Goal: Task Accomplishment & Management: Manage account settings

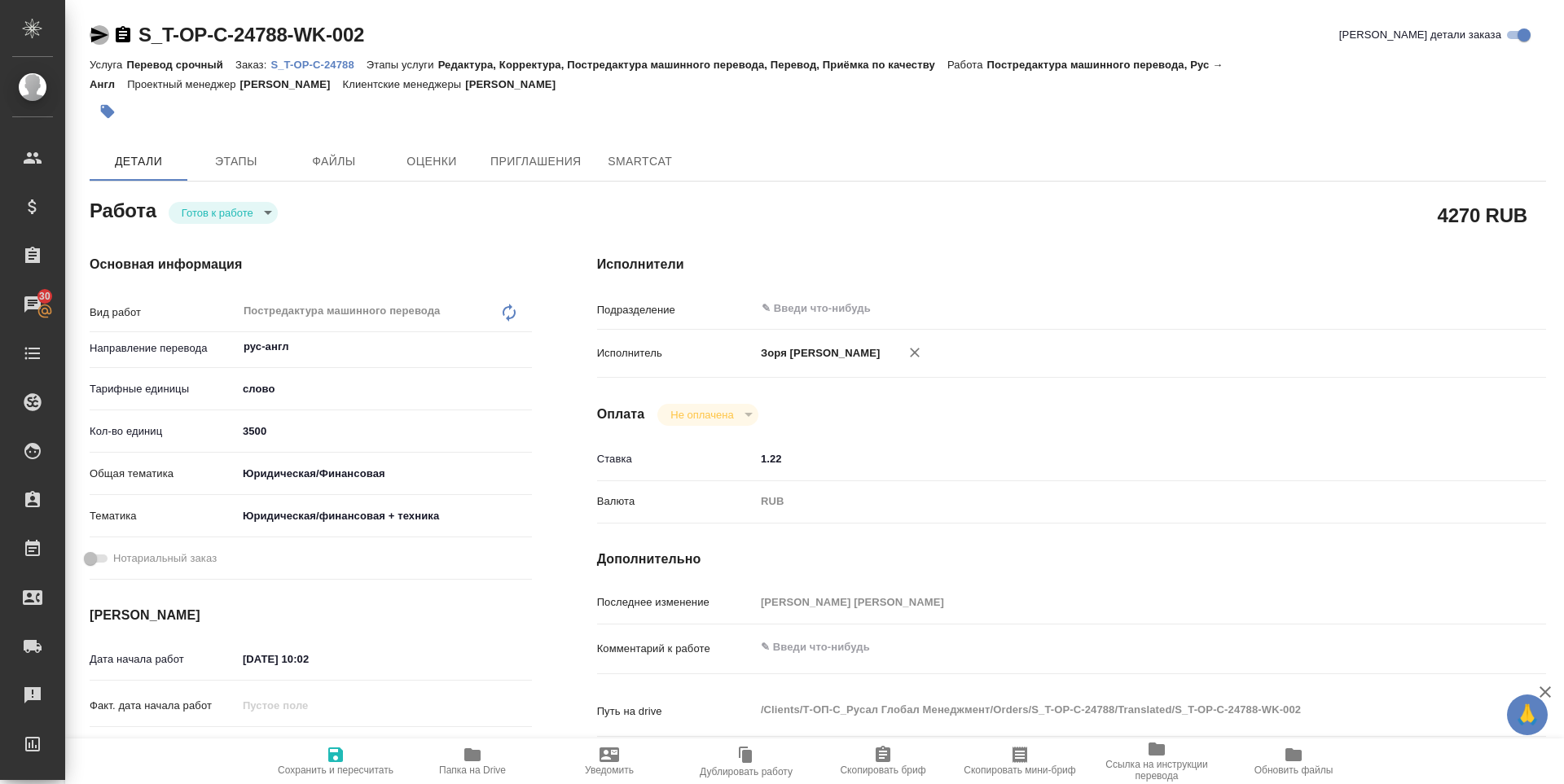
click at [90, 29] on icon "button" at bounding box center [100, 35] width 20 height 20
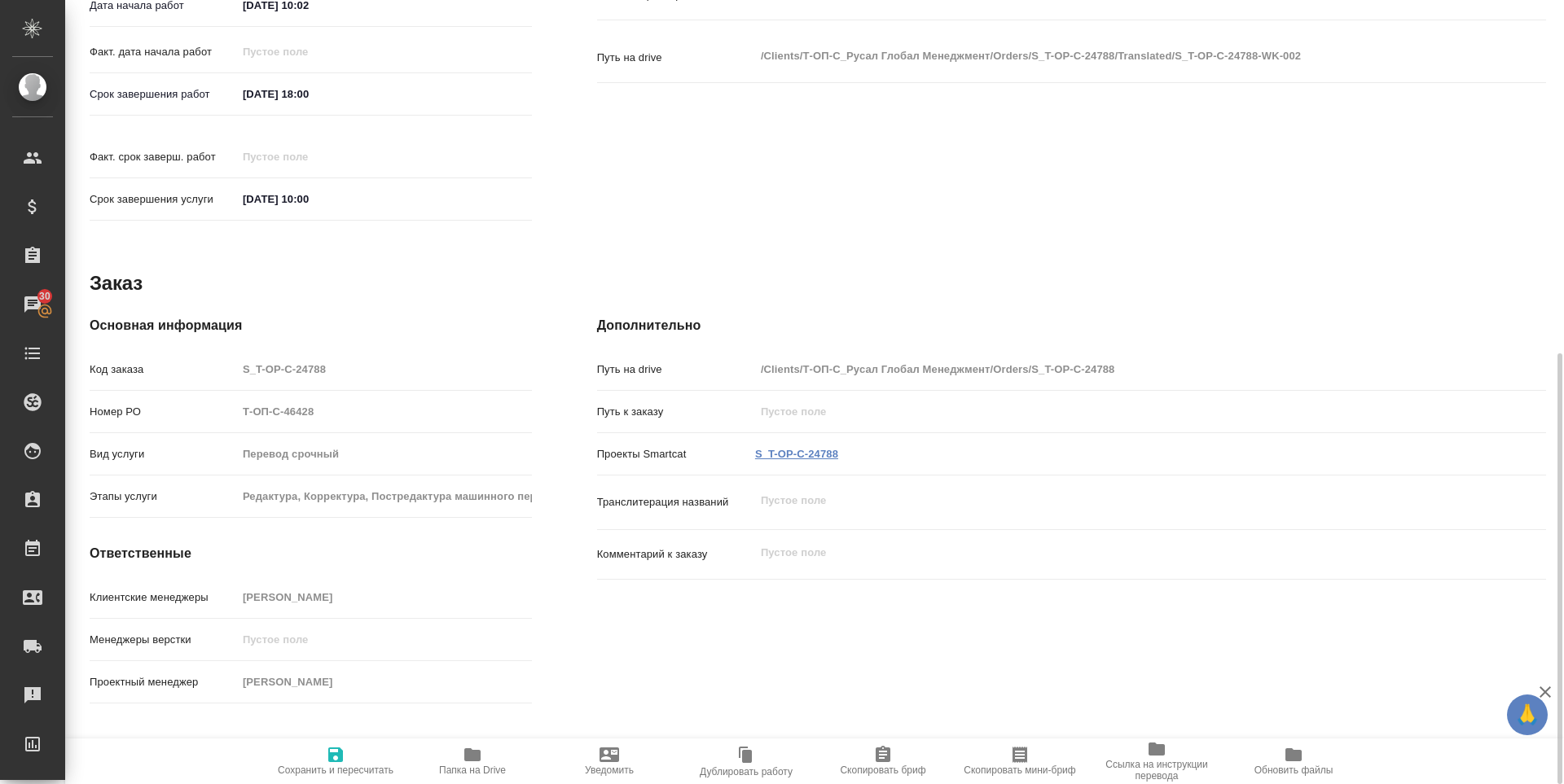
click at [781, 447] on link "S_T-OP-C-24788" at bounding box center [795, 453] width 83 height 12
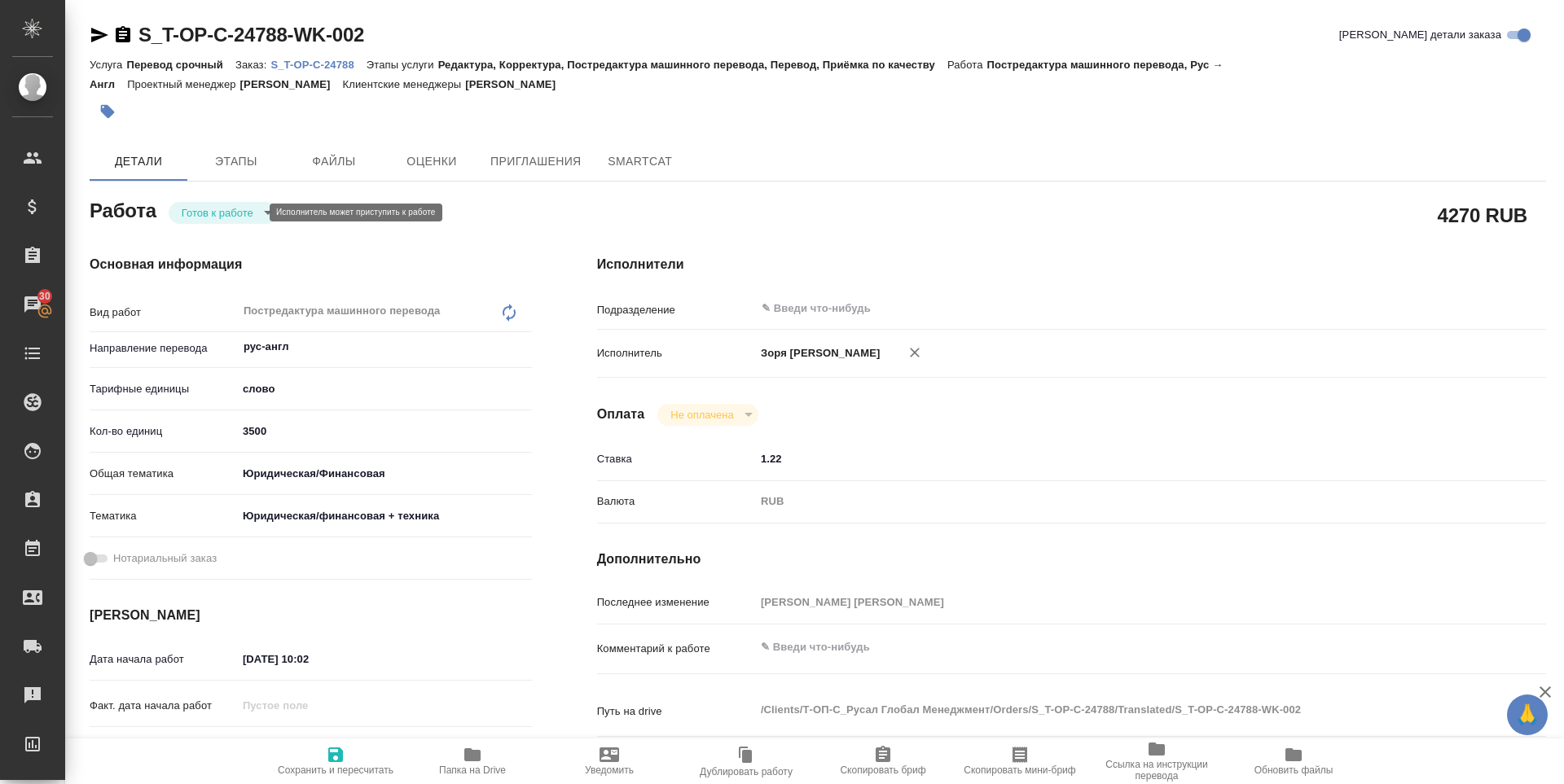
click at [207, 210] on body "🙏 .cls-1 fill:#fff; AWATERA Zoria Tatiana Клиенты Спецификации Заказы 30 Чаты T…" at bounding box center [782, 392] width 1564 height 784
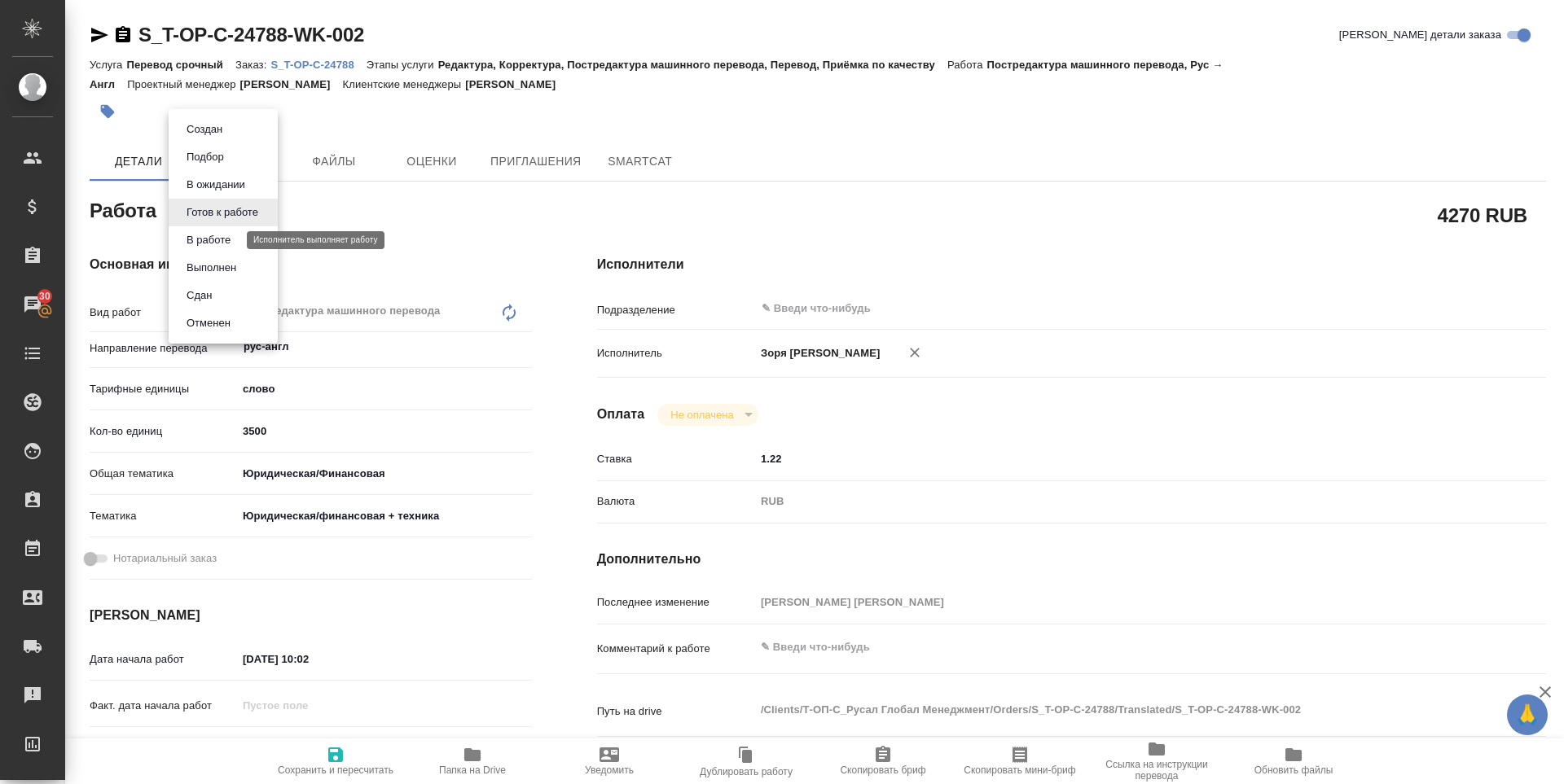
click at [202, 239] on button "В работе" at bounding box center [208, 240] width 54 height 18
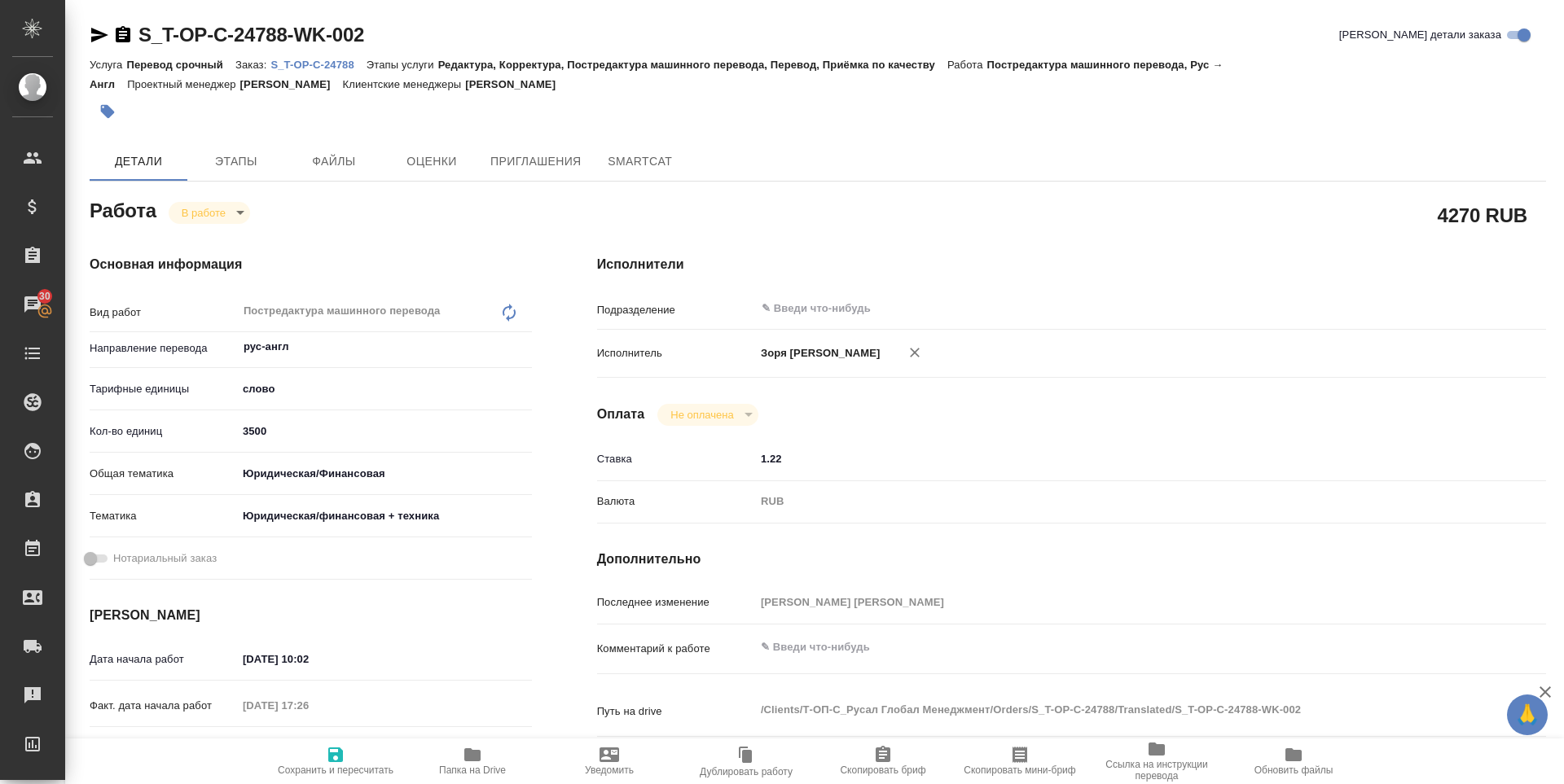
type textarea "x"
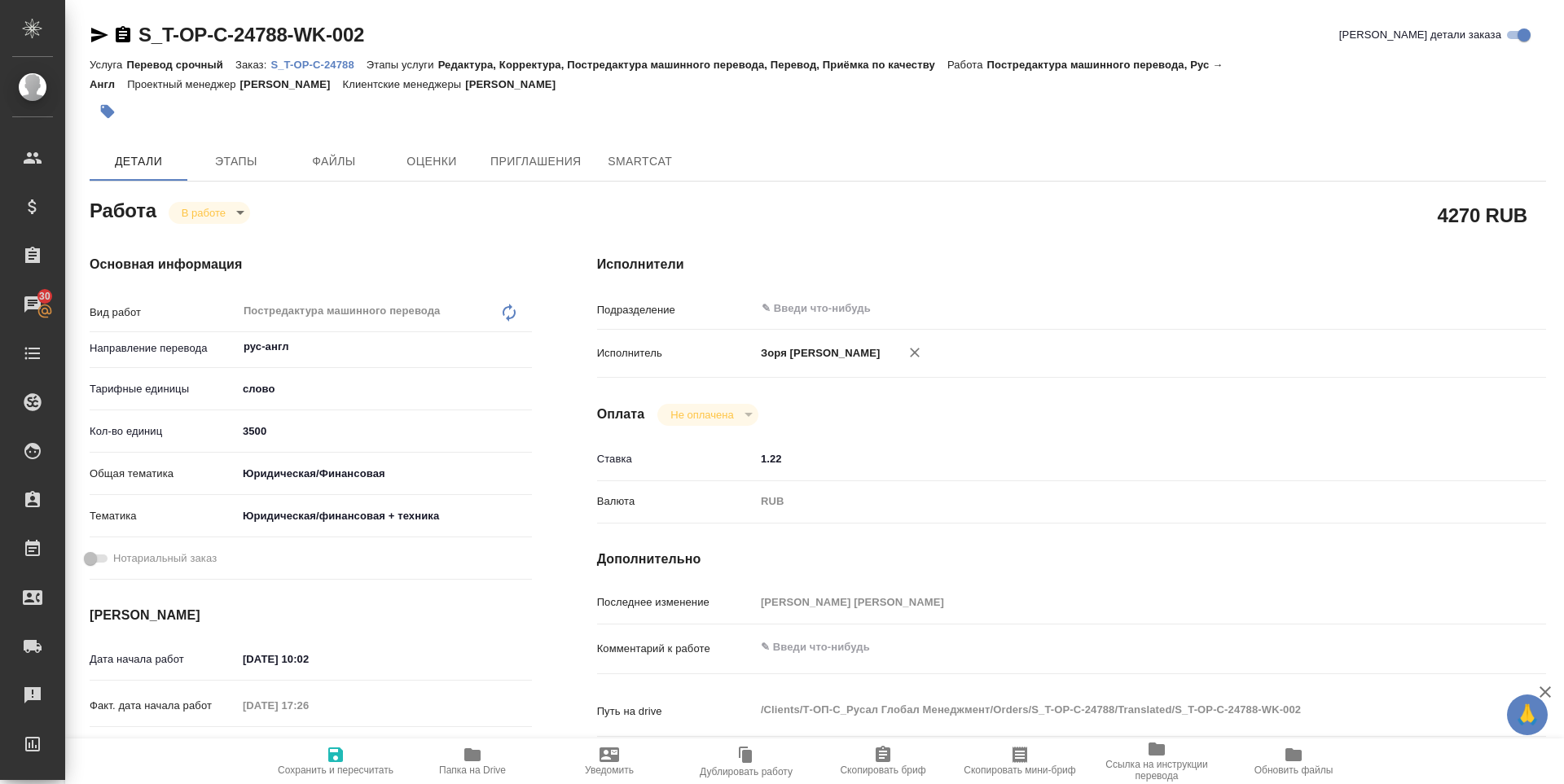
click at [467, 741] on button "Папка на Drive" at bounding box center [471, 761] width 137 height 46
click at [102, 34] on icon "button" at bounding box center [100, 35] width 17 height 15
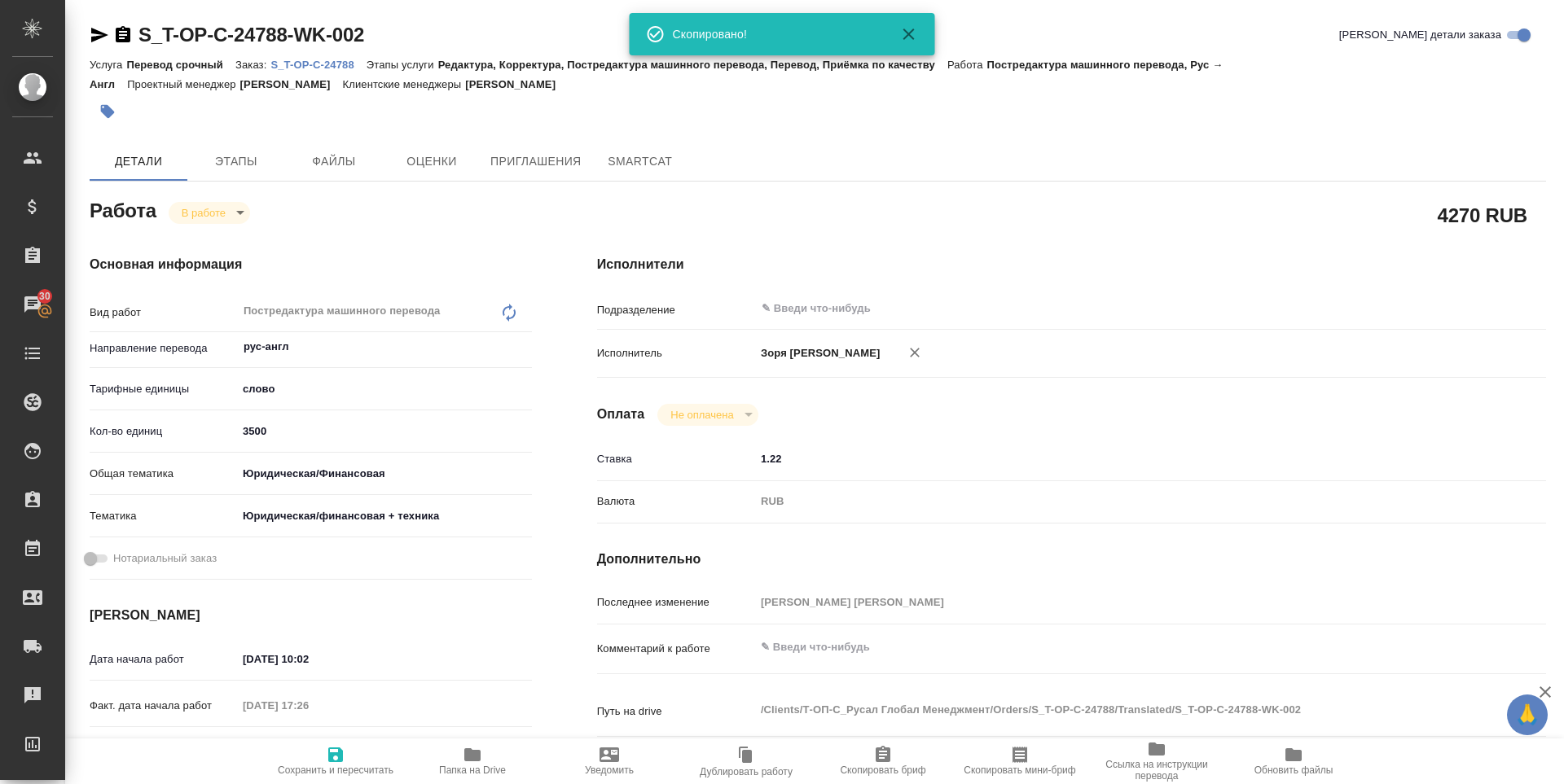
type textarea "x"
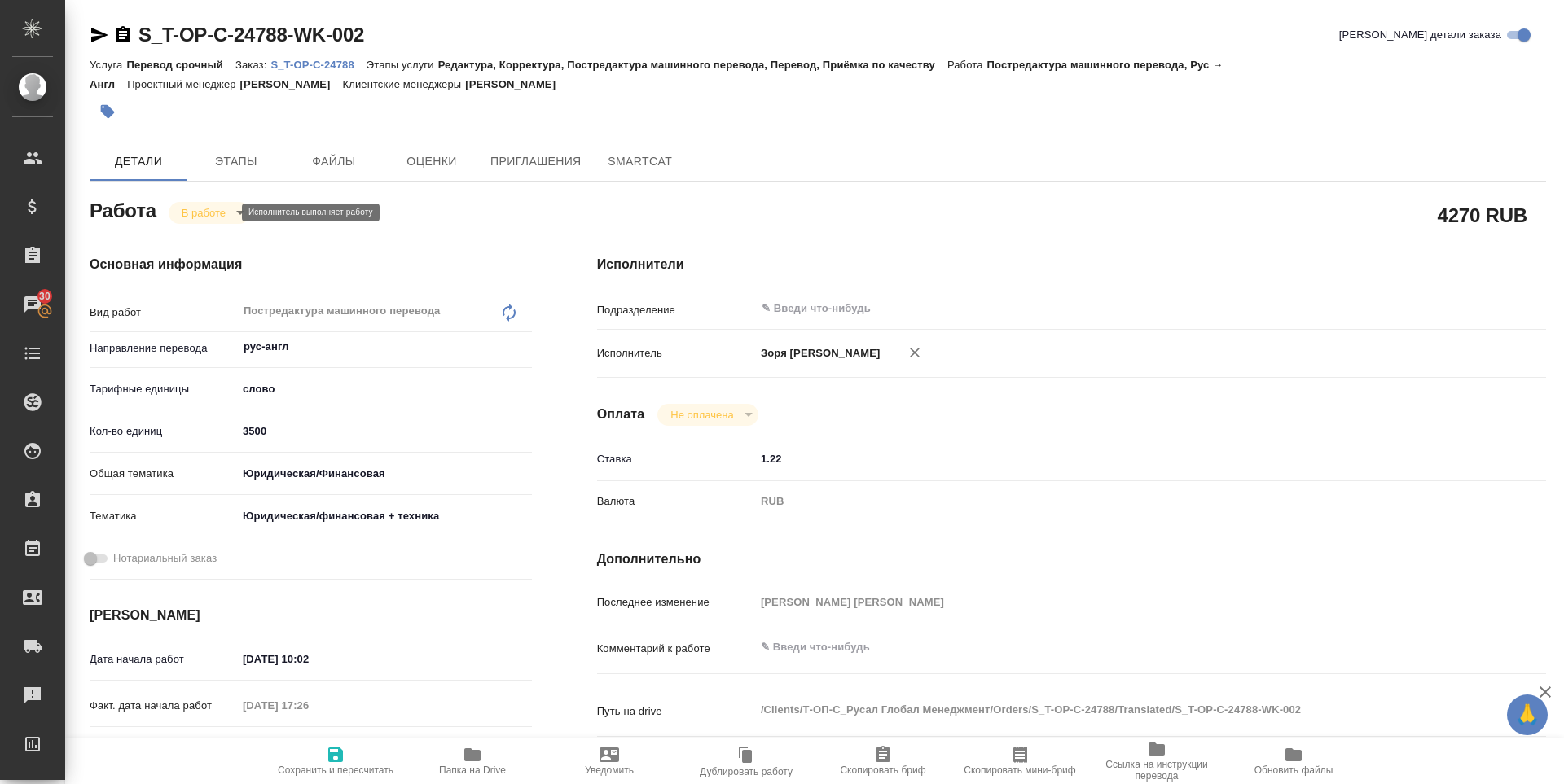
click at [213, 216] on body "🙏 .cls-1 fill:#fff; AWATERA Zoria Tatiana Клиенты Спецификации Заказы 30 Чаты T…" at bounding box center [782, 392] width 1564 height 784
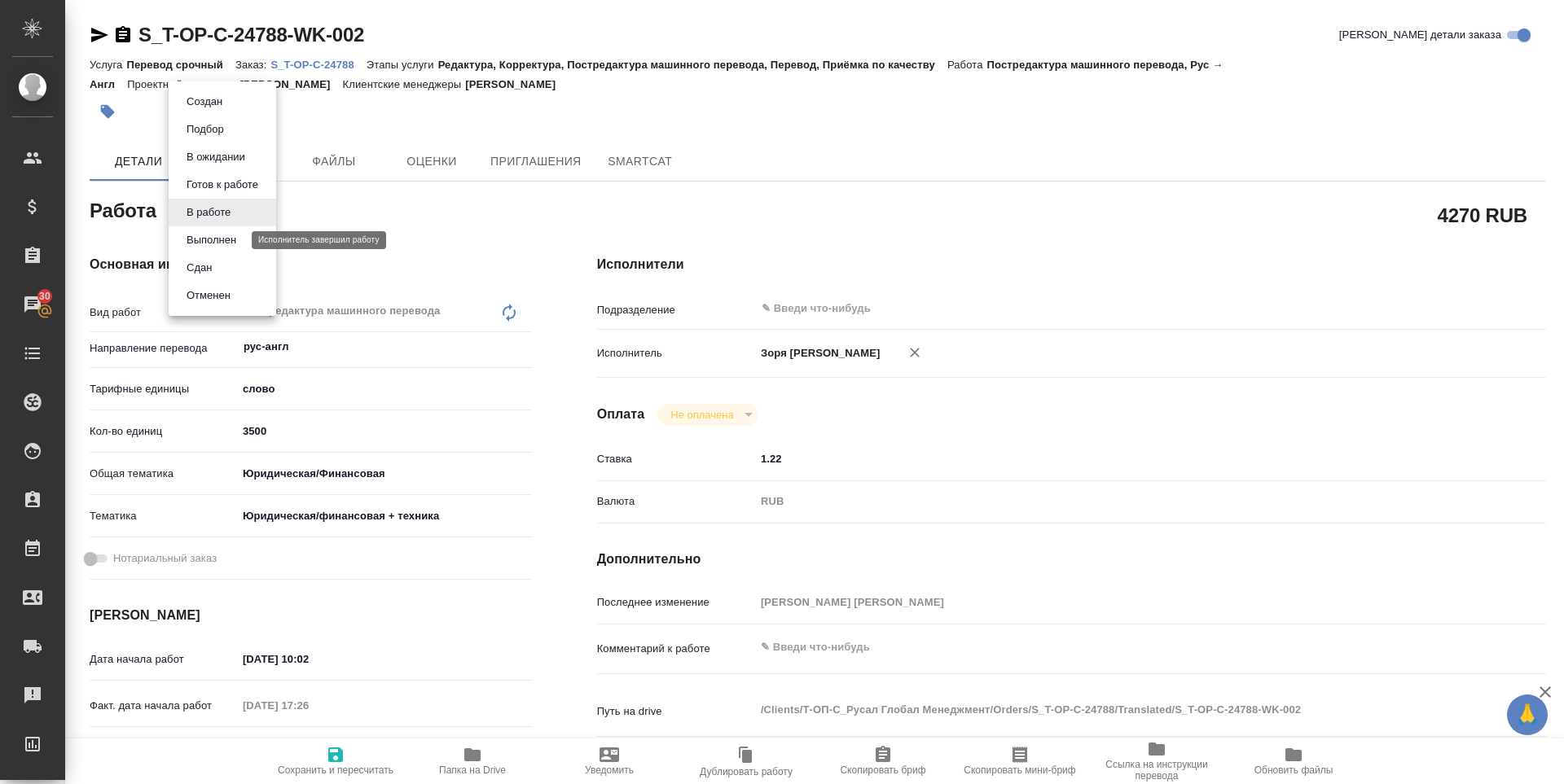
click at [229, 240] on button "Выполнен" at bounding box center [211, 240] width 60 height 18
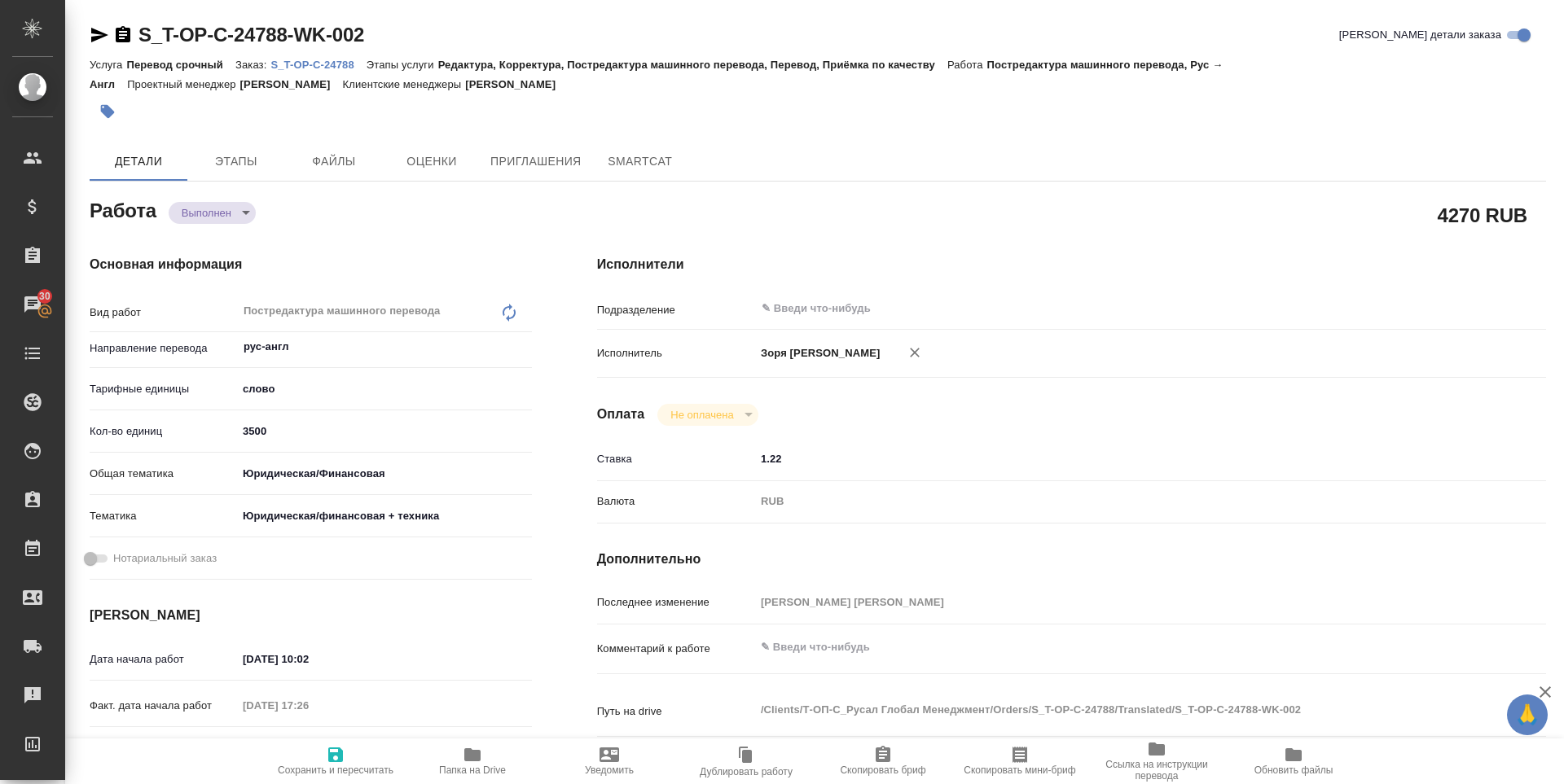
type textarea "x"
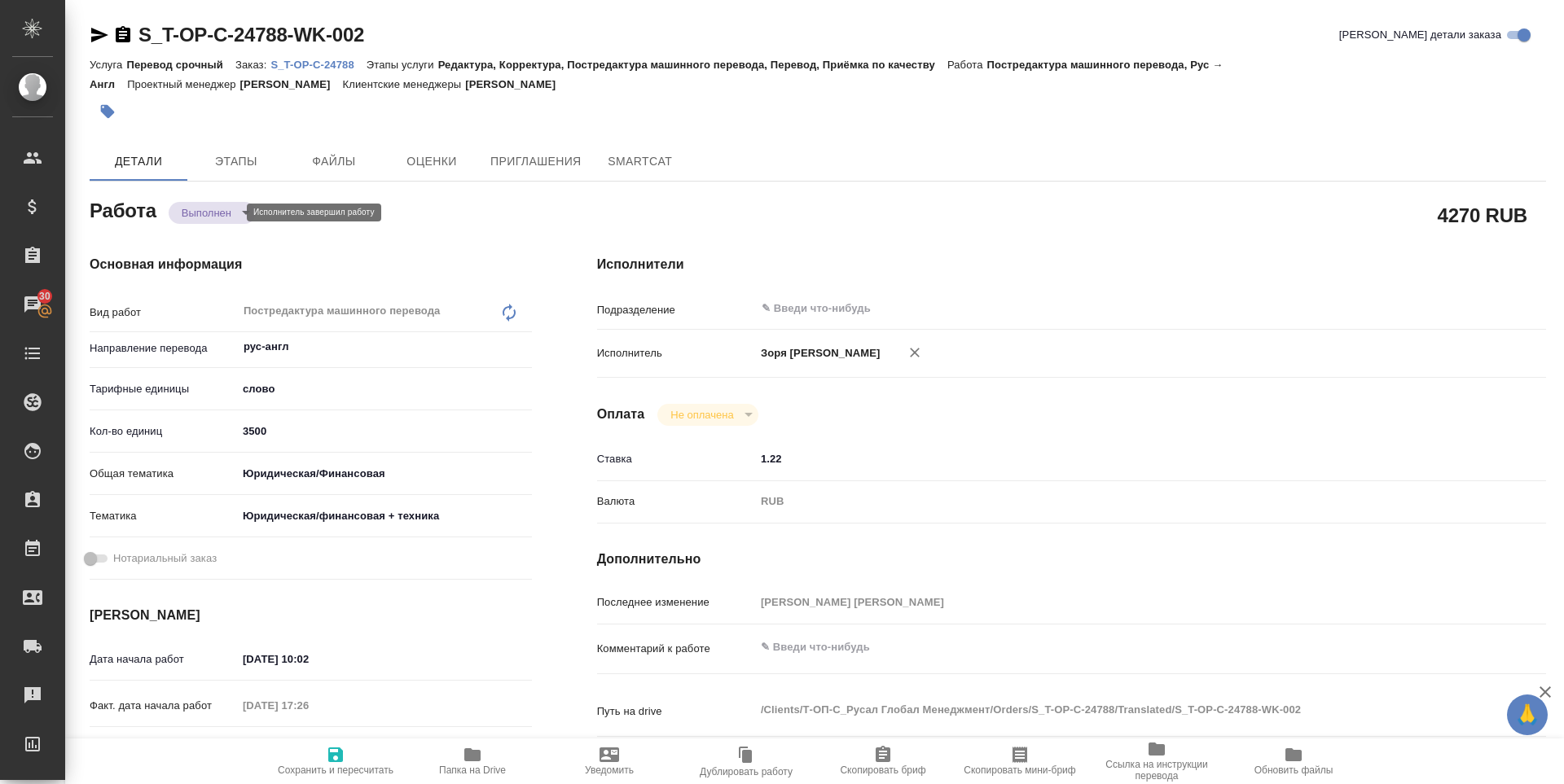
type textarea "x"
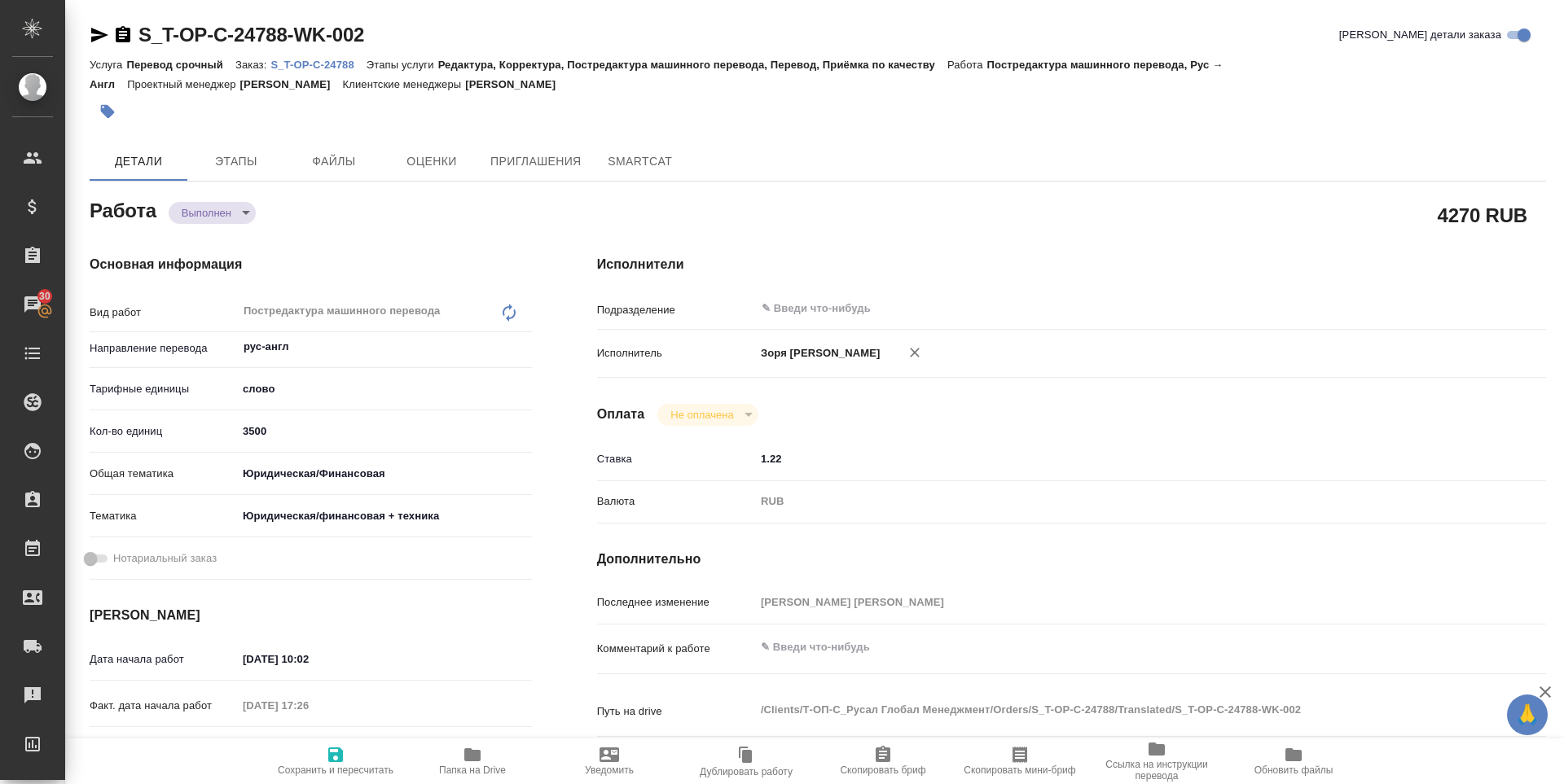
type textarea "x"
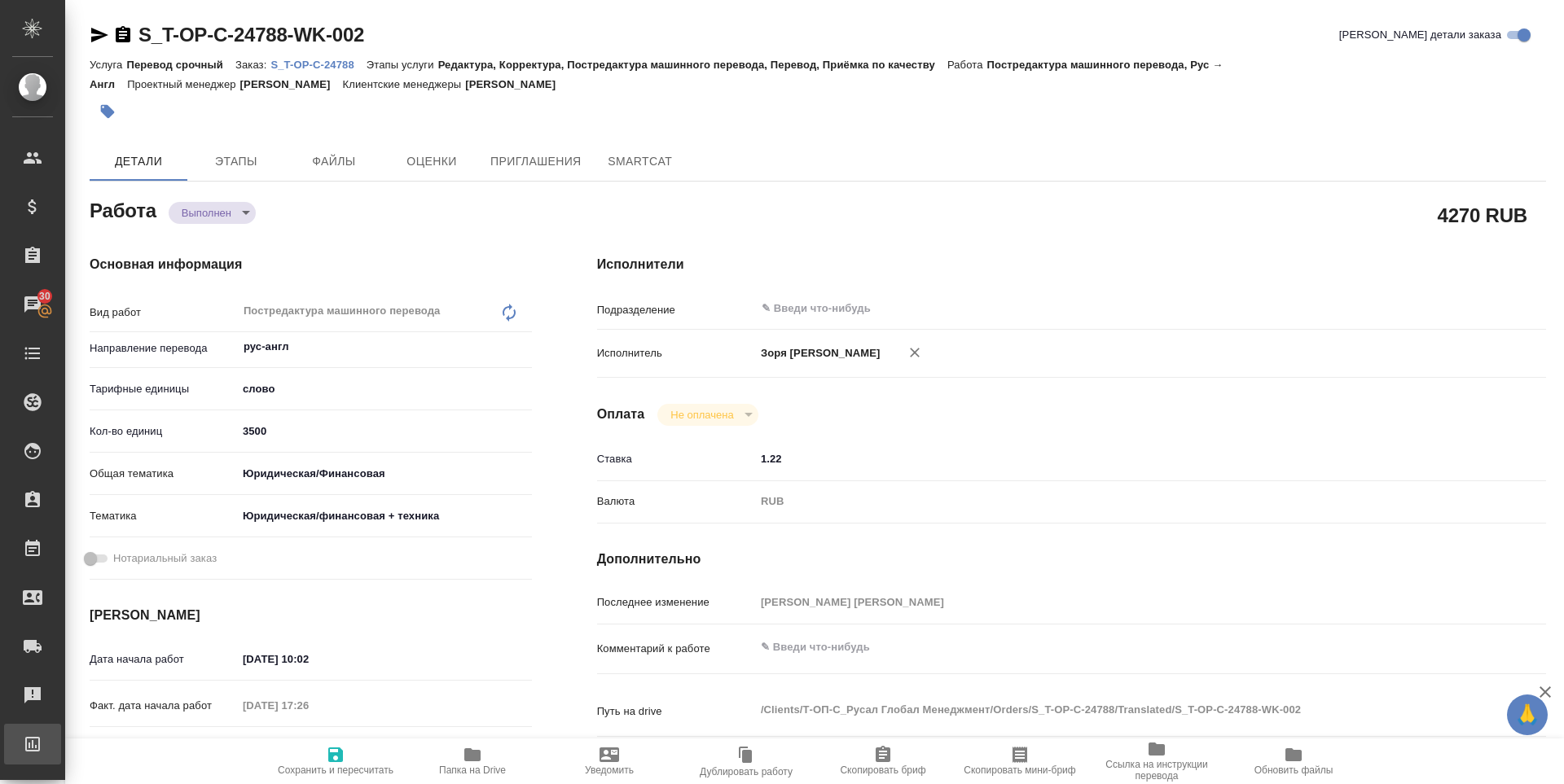
type textarea "x"
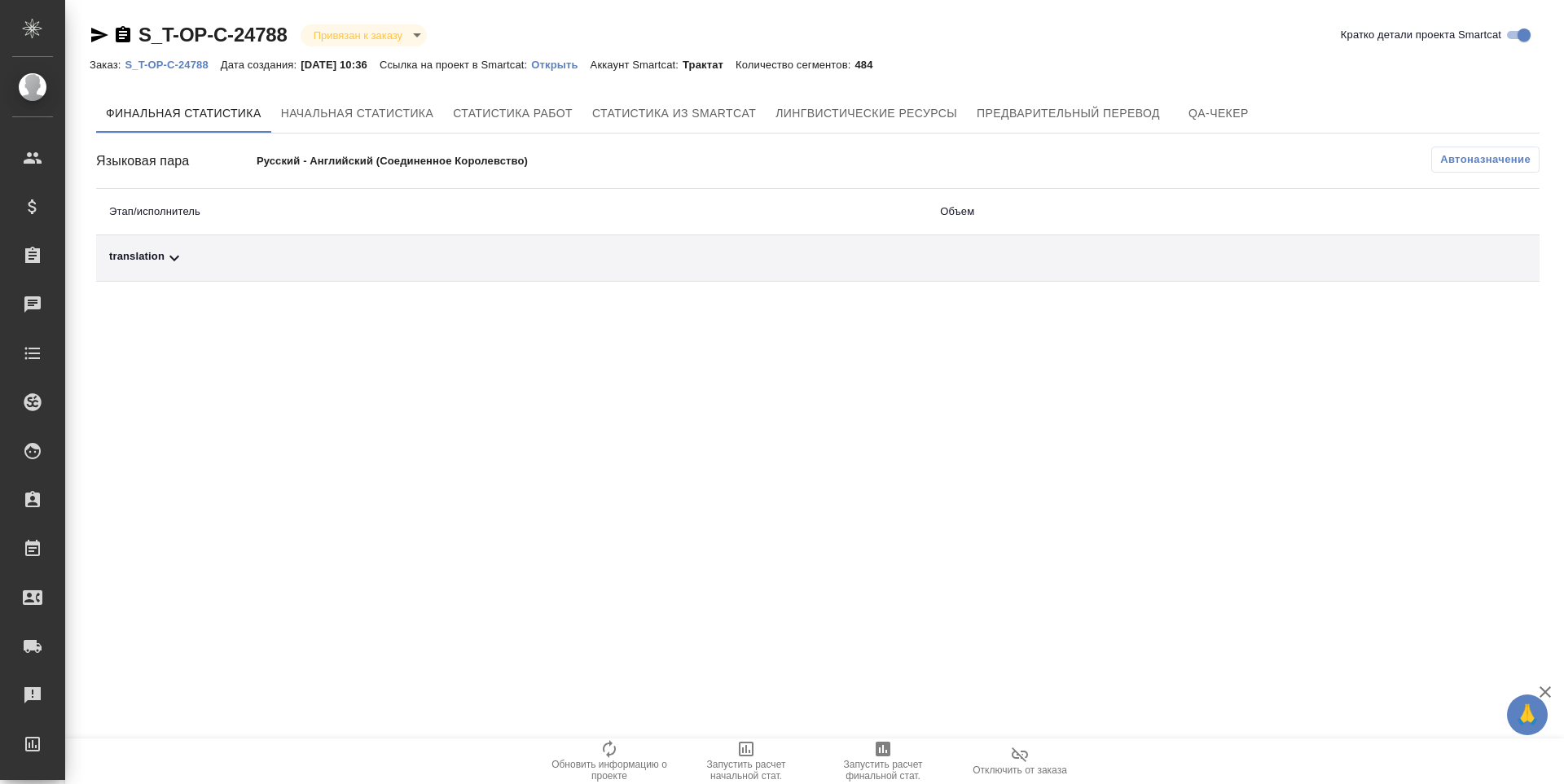
click at [888, 764] on span "Запустить расчет финальной стат." at bounding box center [883, 770] width 118 height 23
click at [139, 263] on div "translation" at bounding box center [510, 258] width 804 height 20
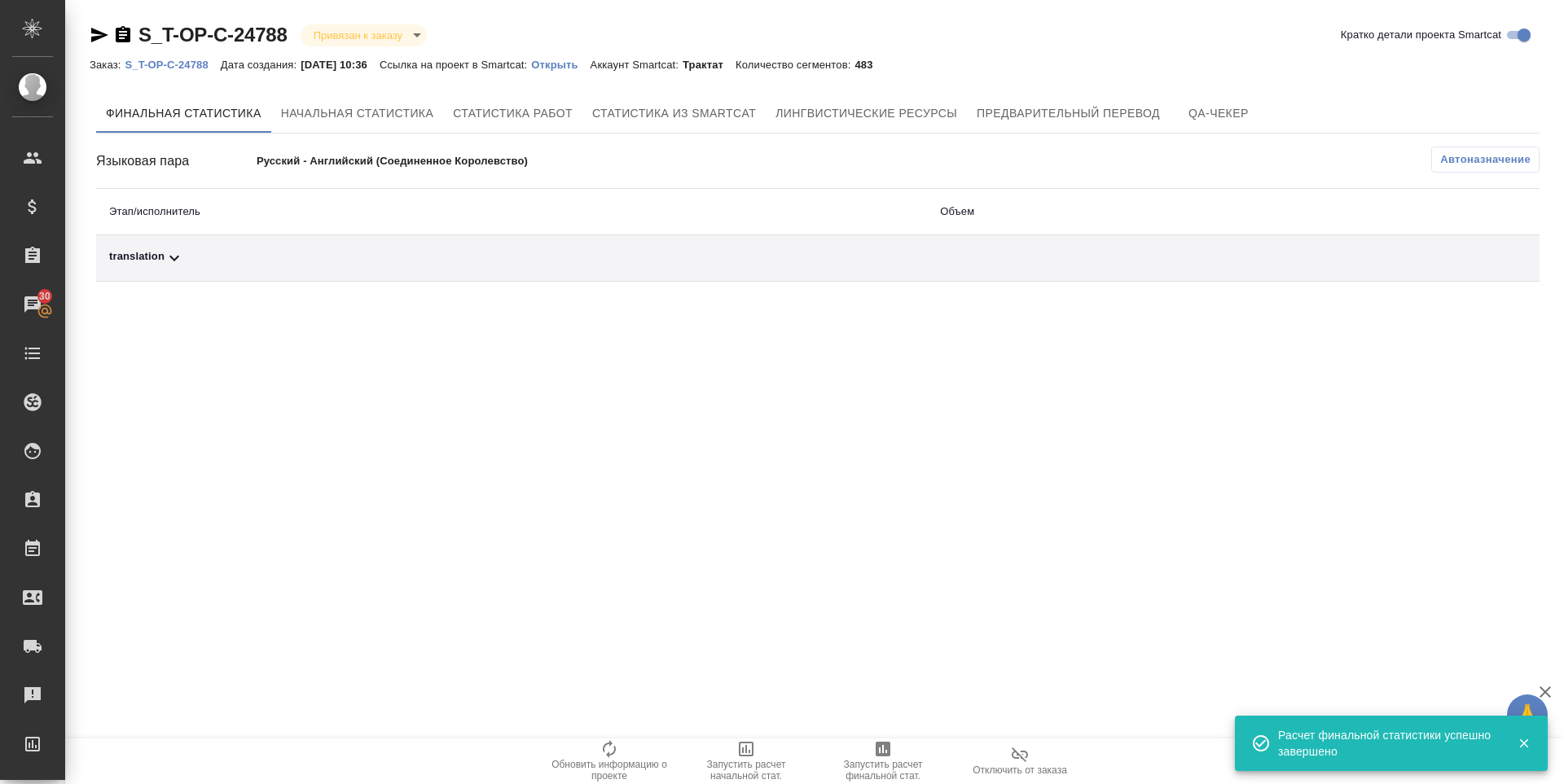
click at [153, 255] on div "translation" at bounding box center [510, 258] width 804 height 20
click at [1472, 320] on icon "button" at bounding box center [1468, 315] width 16 height 15
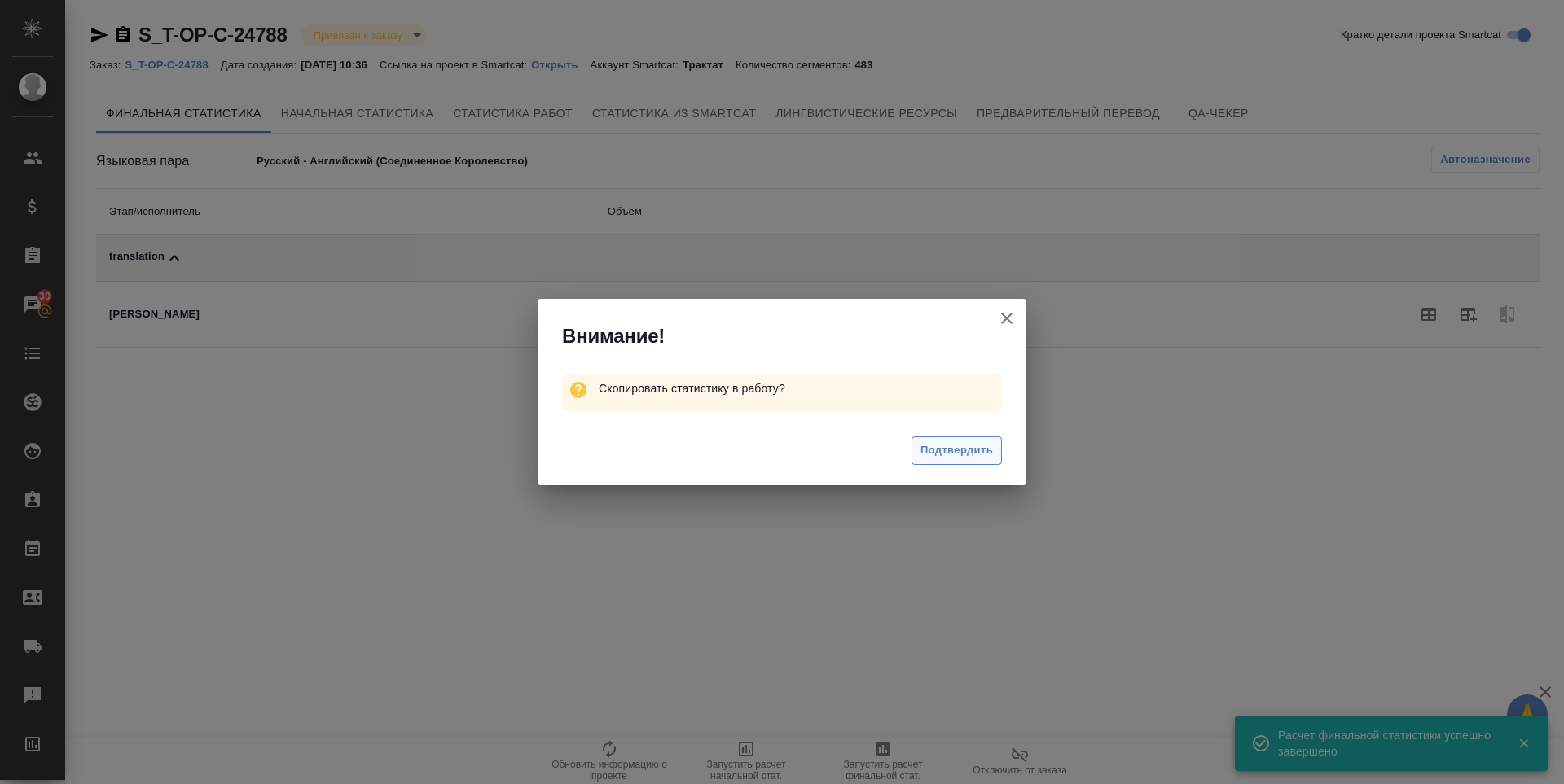
click at [960, 456] on span "Подтвердить" at bounding box center [956, 450] width 73 height 19
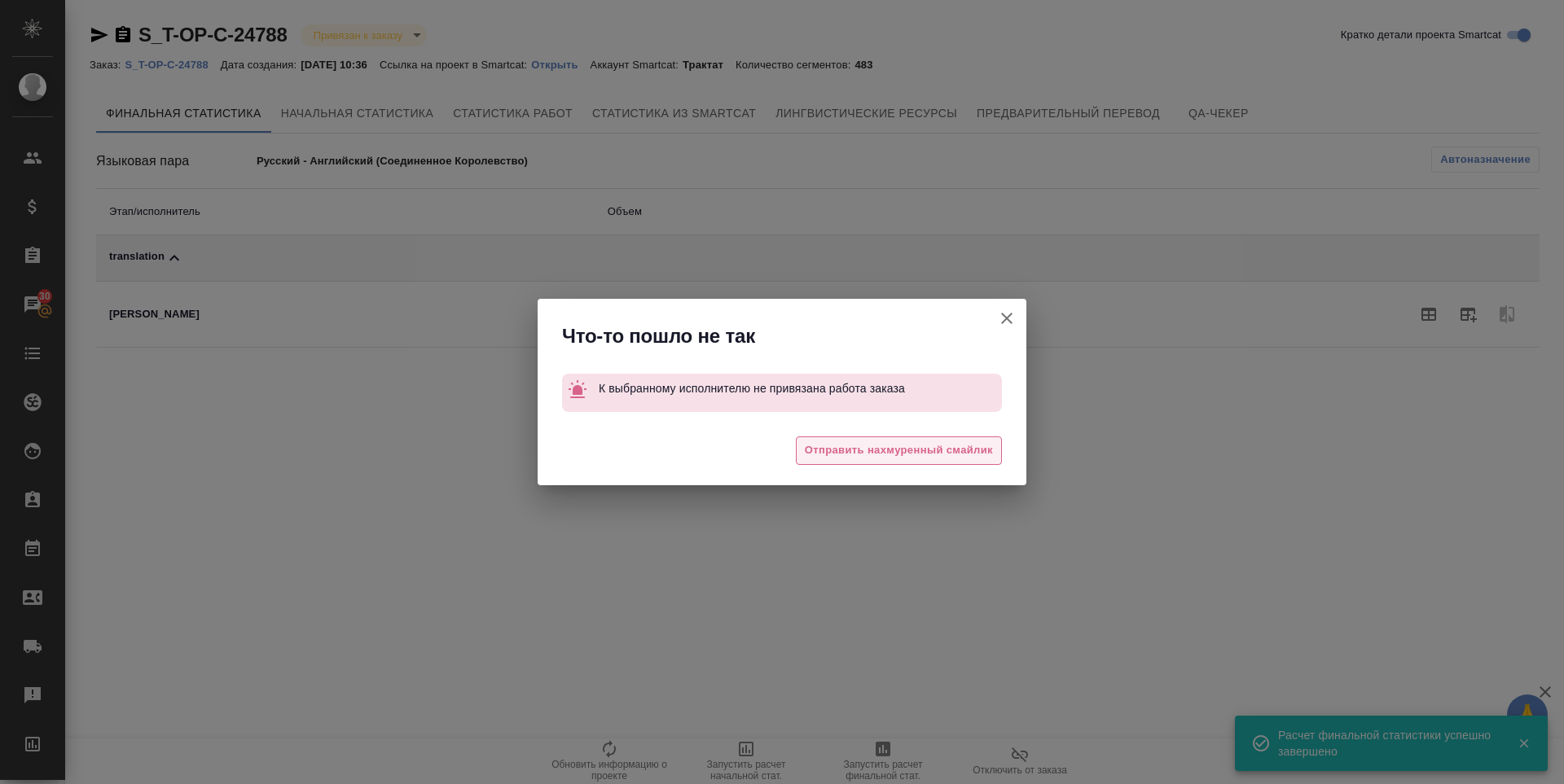
click at [803, 451] on button "Отправить нахмуренный смайлик" at bounding box center [898, 450] width 206 height 29
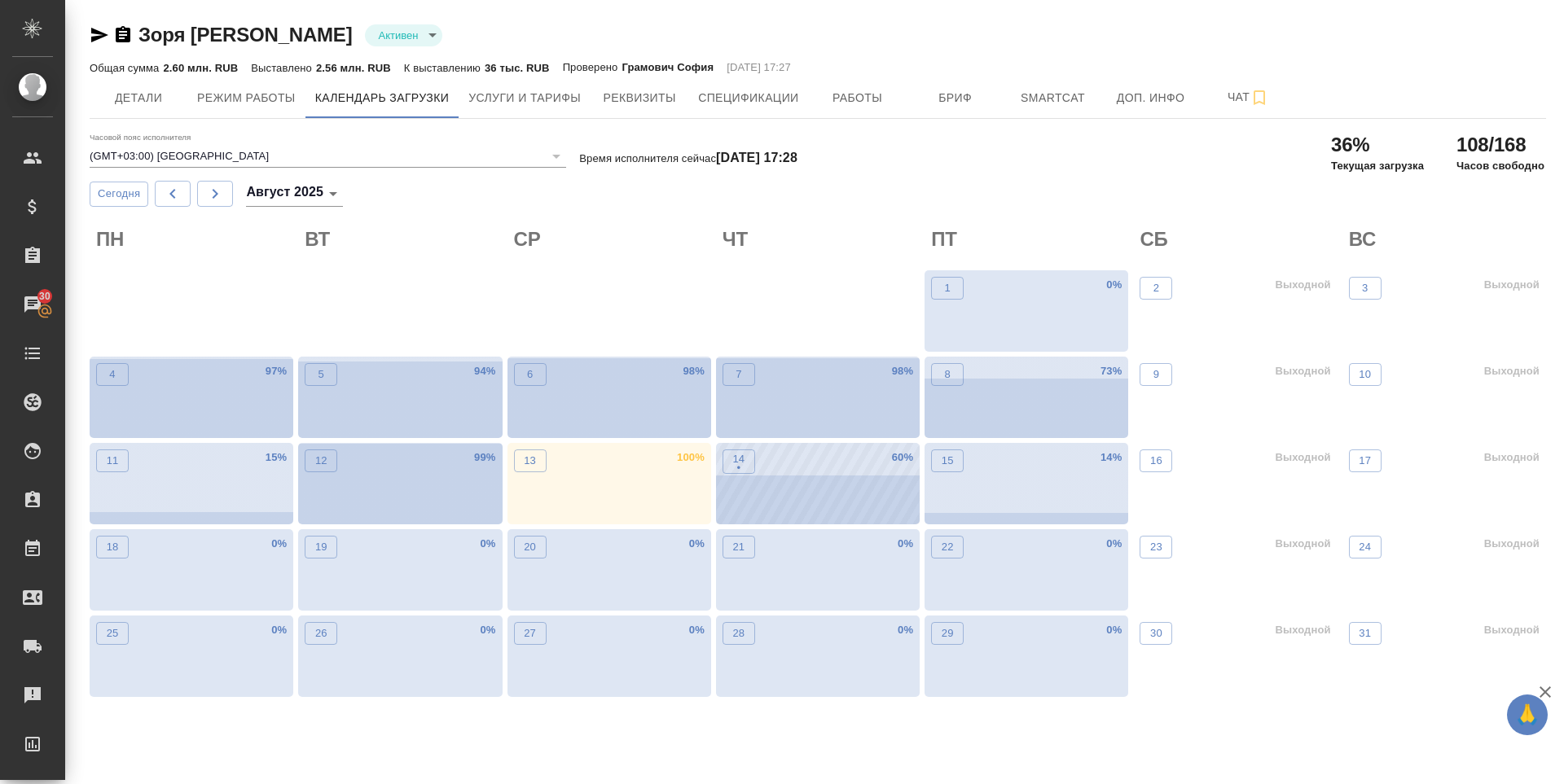
click at [739, 480] on div "14 •" at bounding box center [739, 486] width 33 height 75
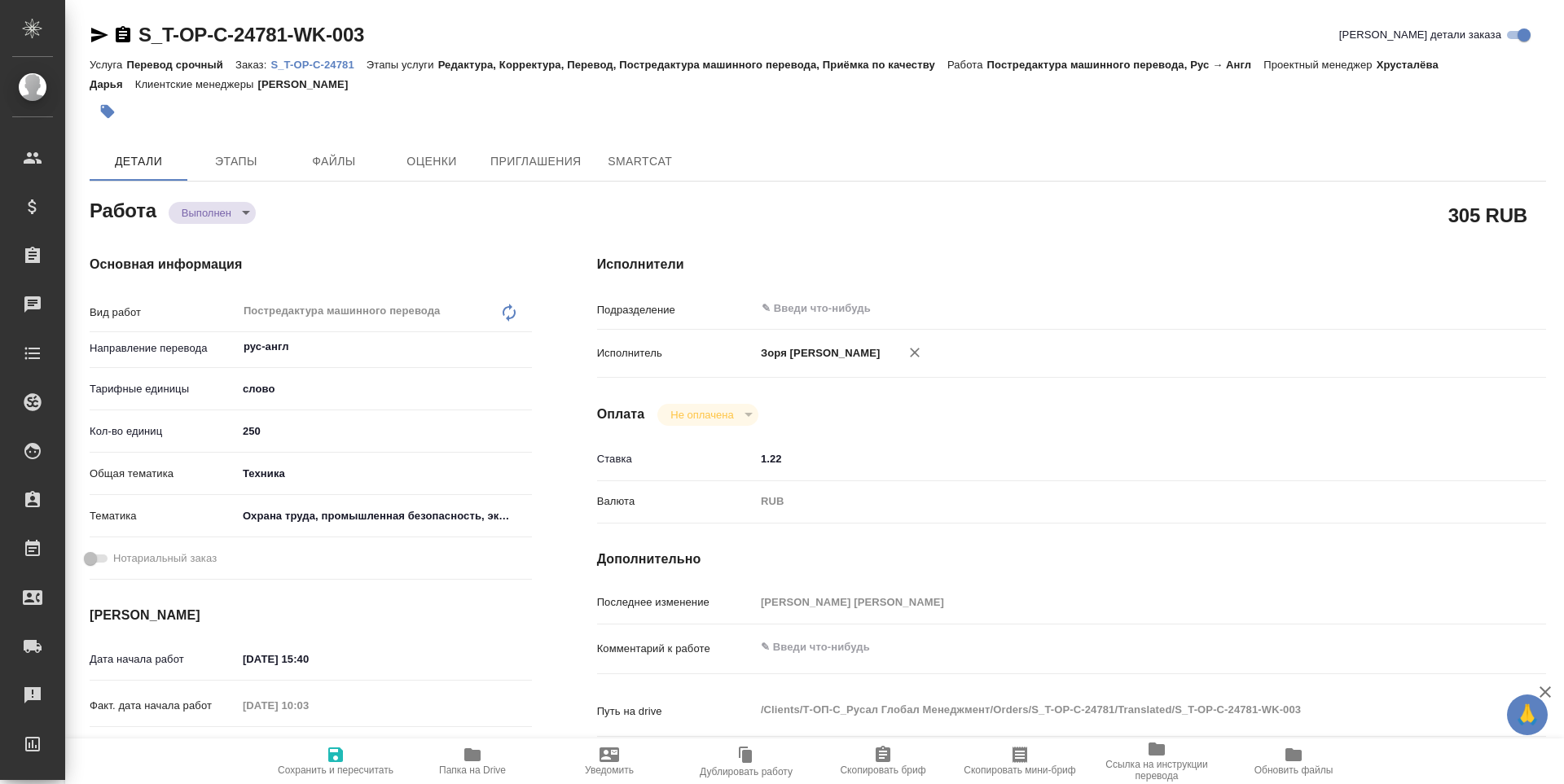
type textarea "x"
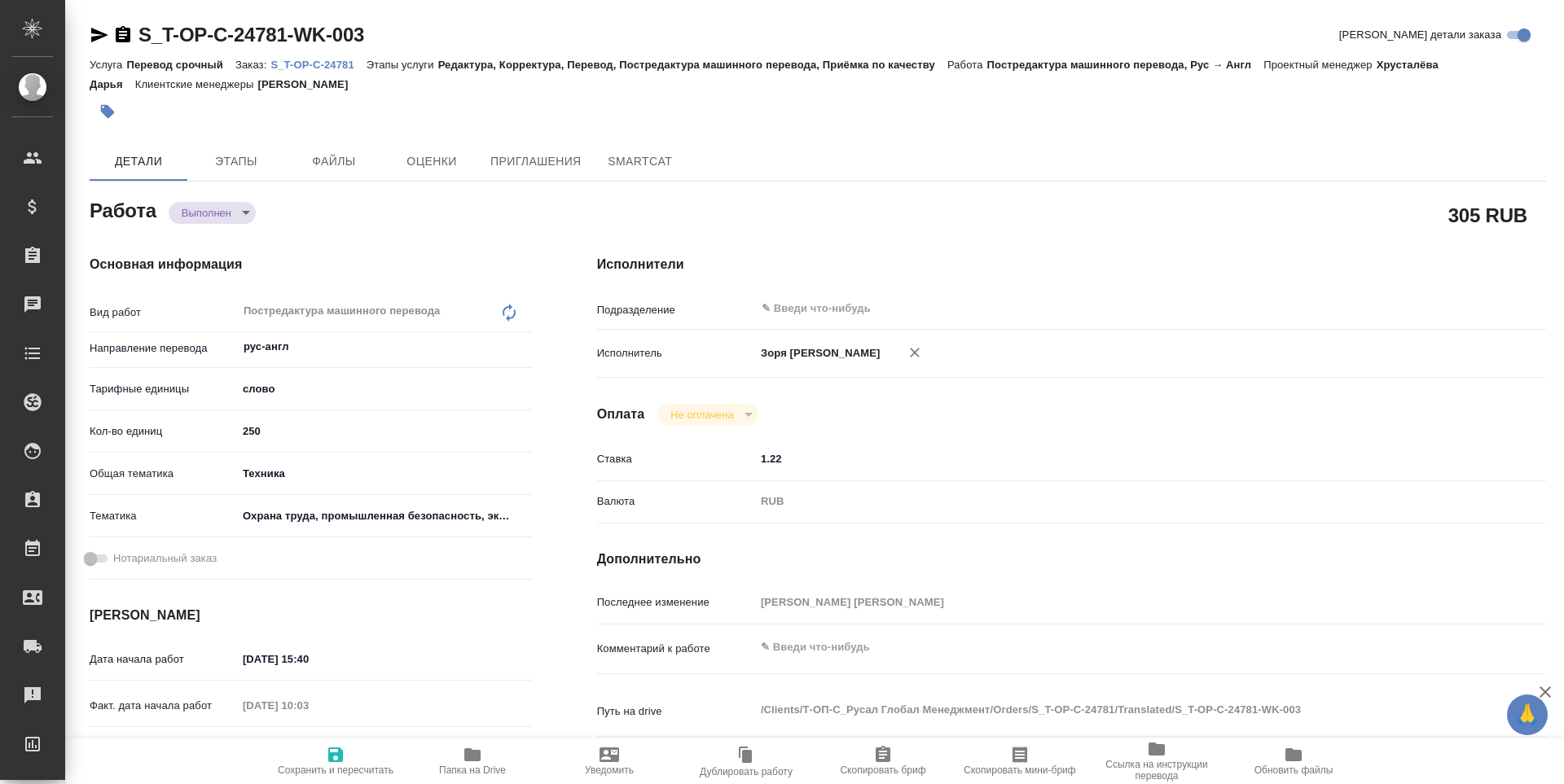
type textarea "x"
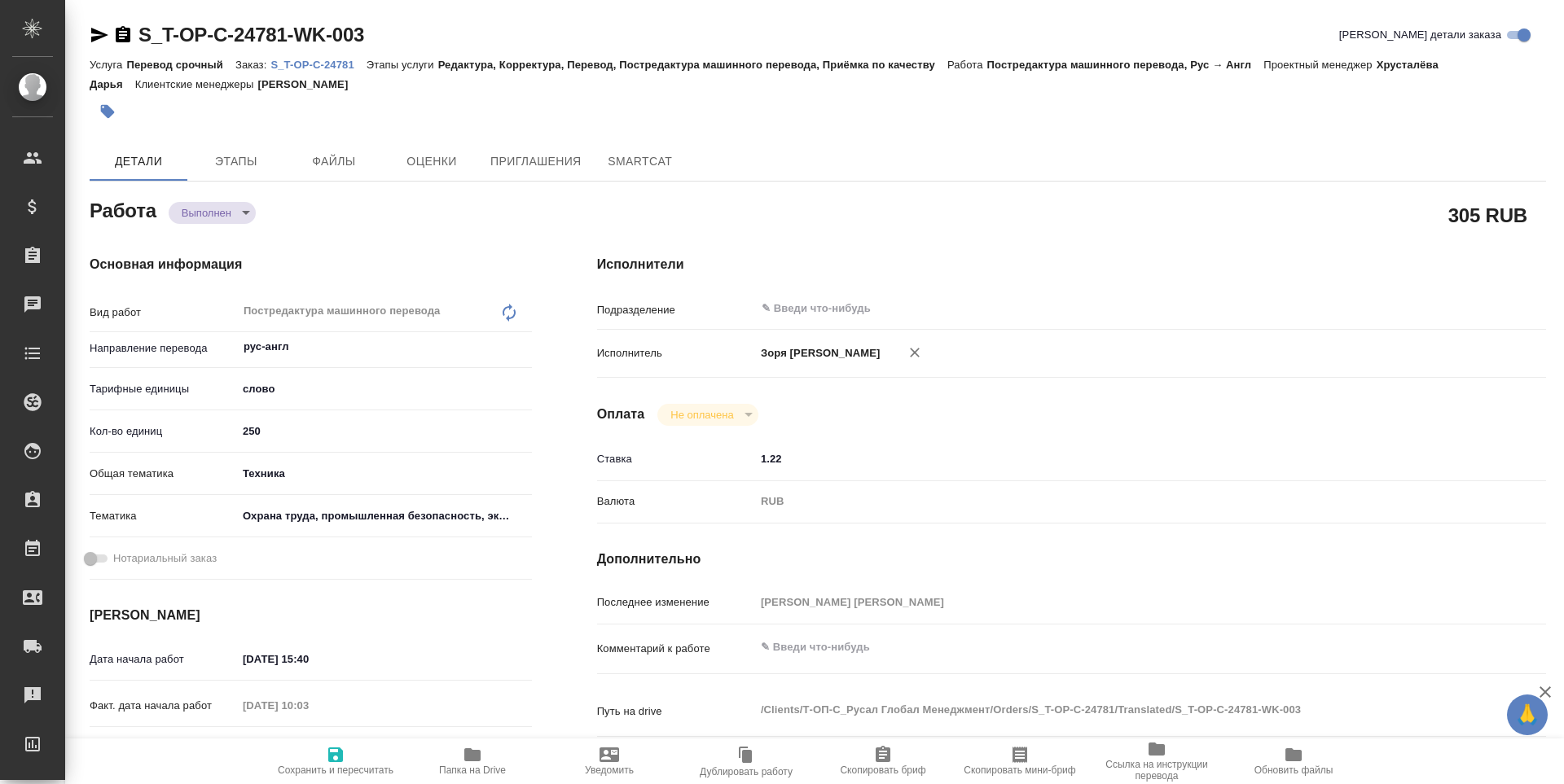
type textarea "x"
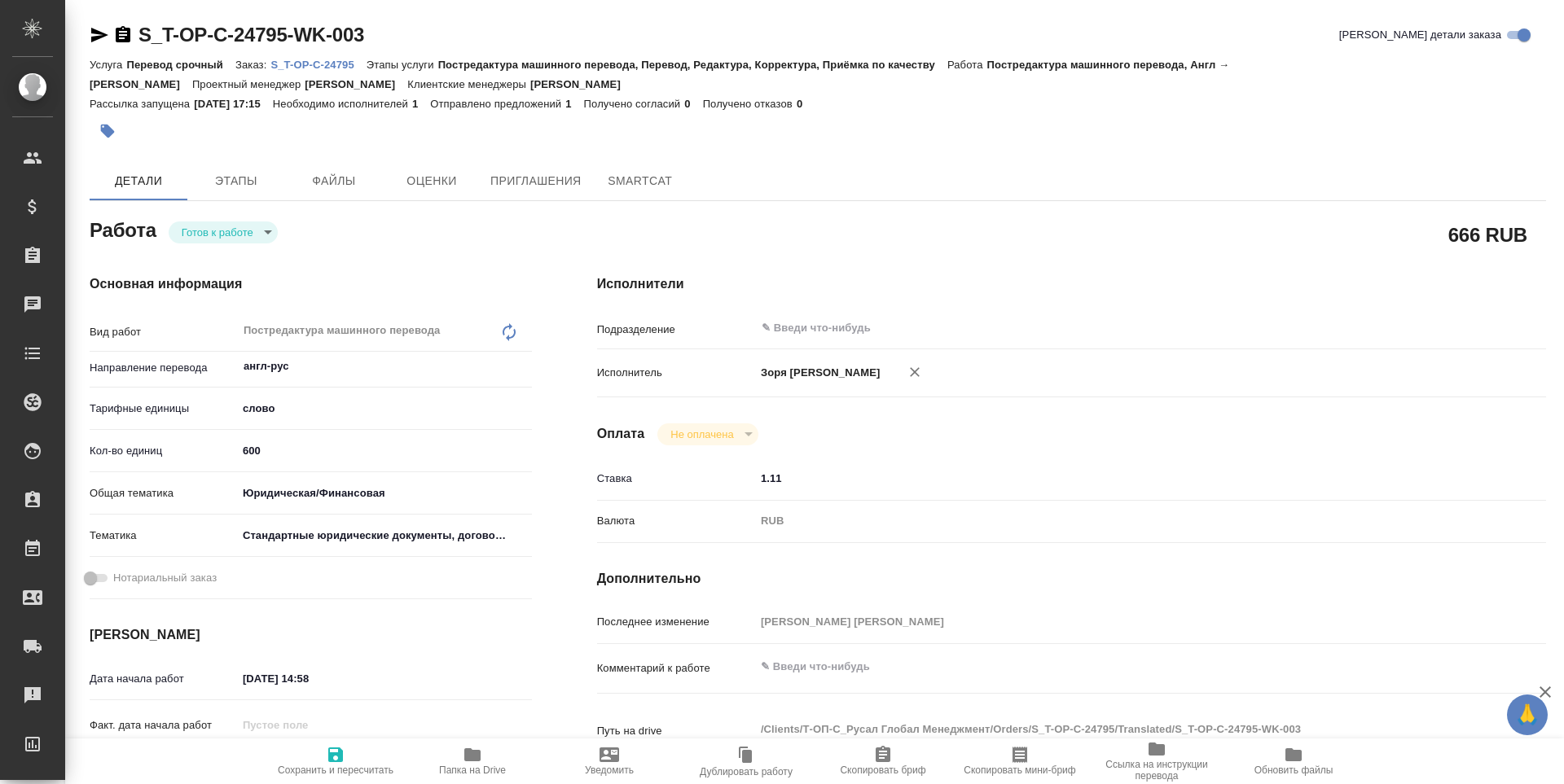
type textarea "x"
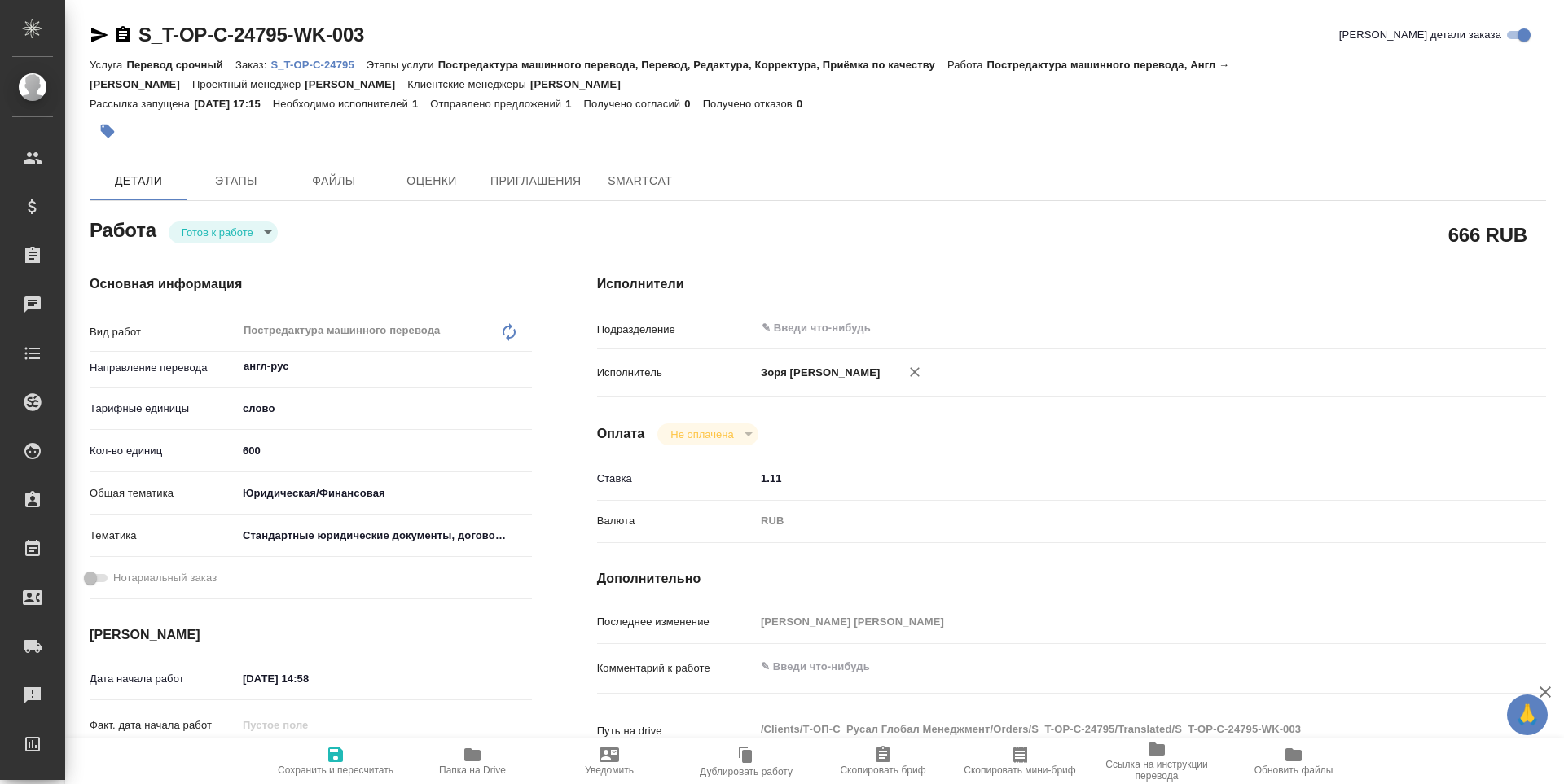
type textarea "x"
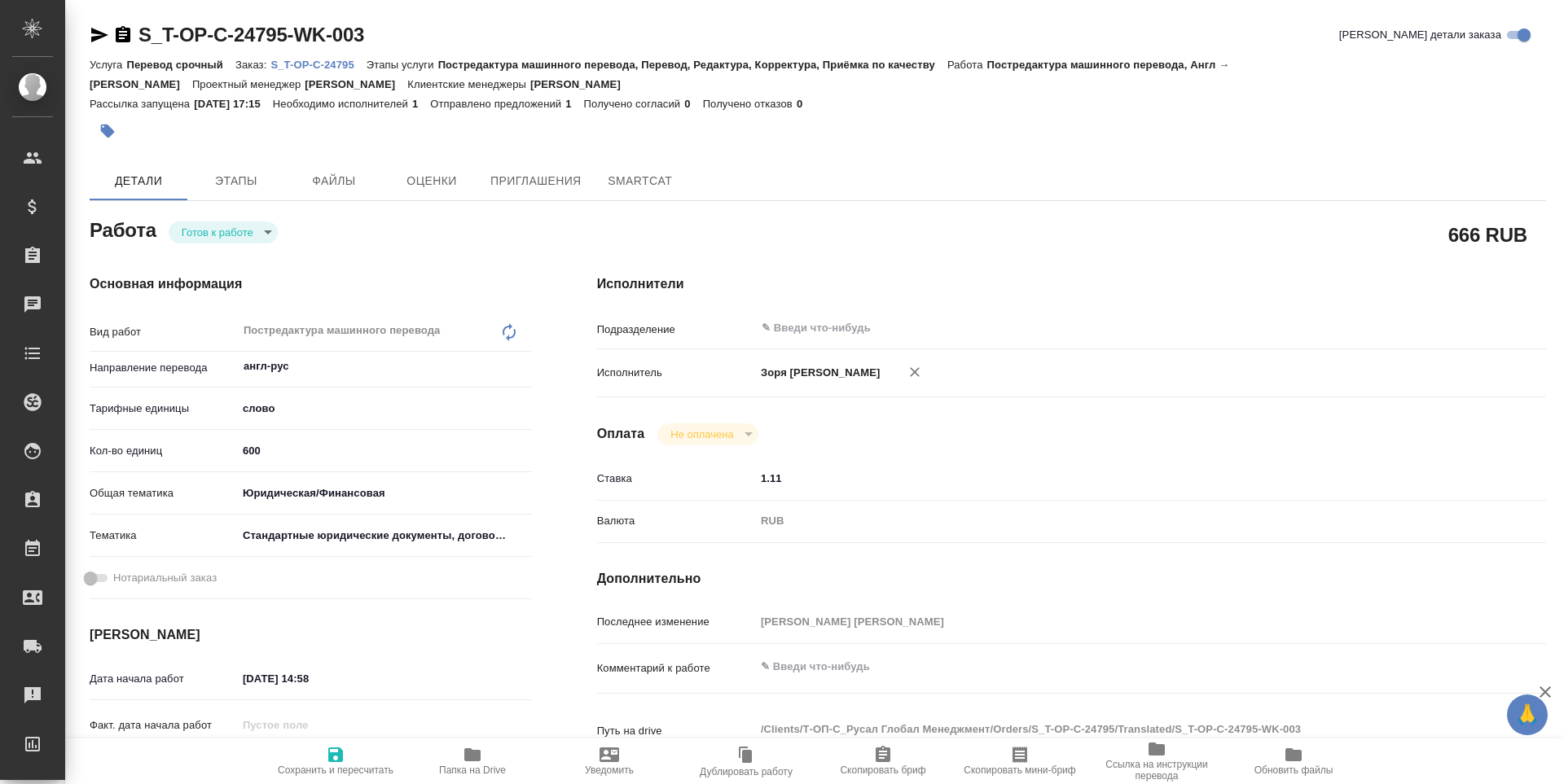
type textarea "x"
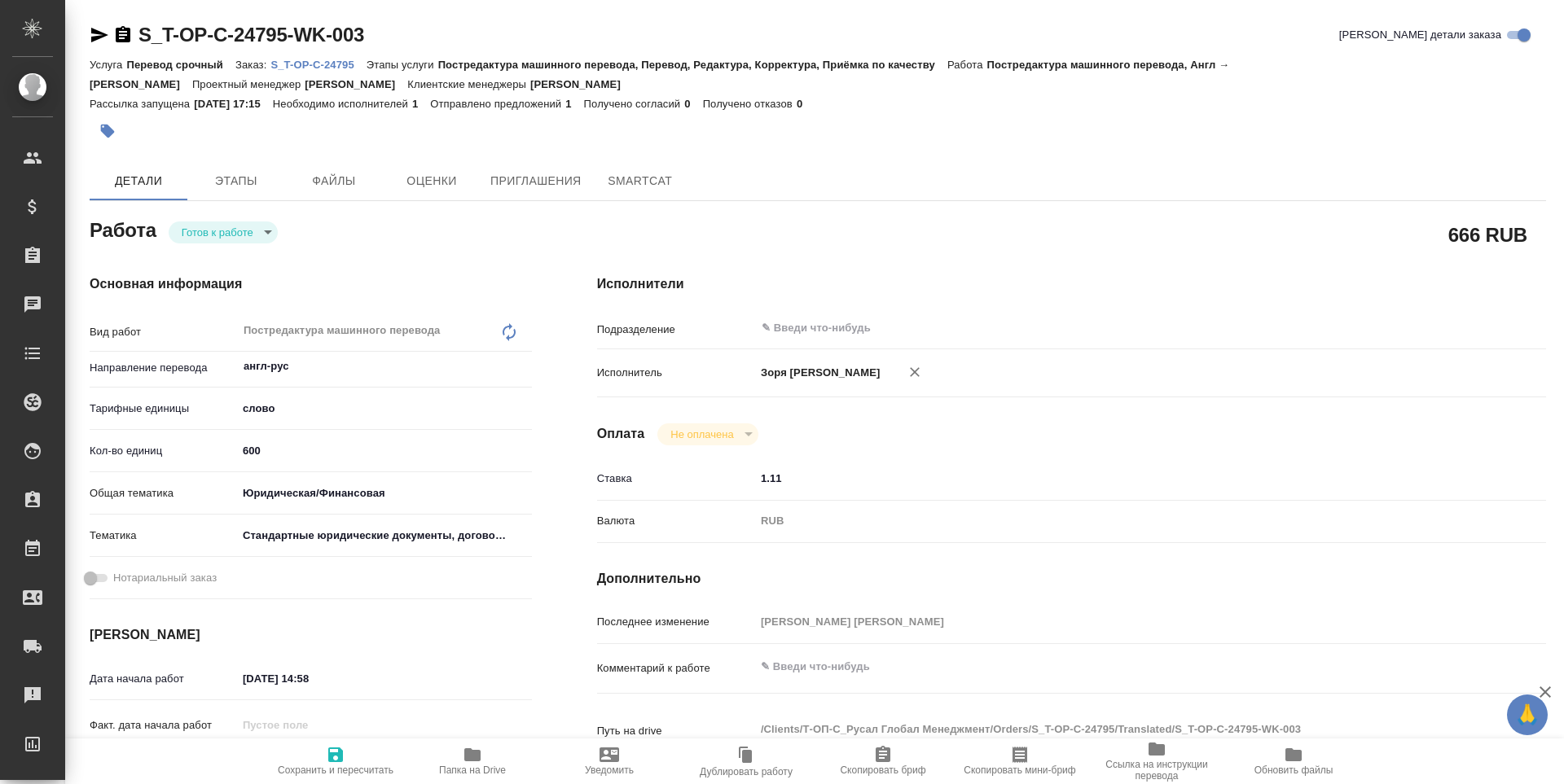
type textarea "x"
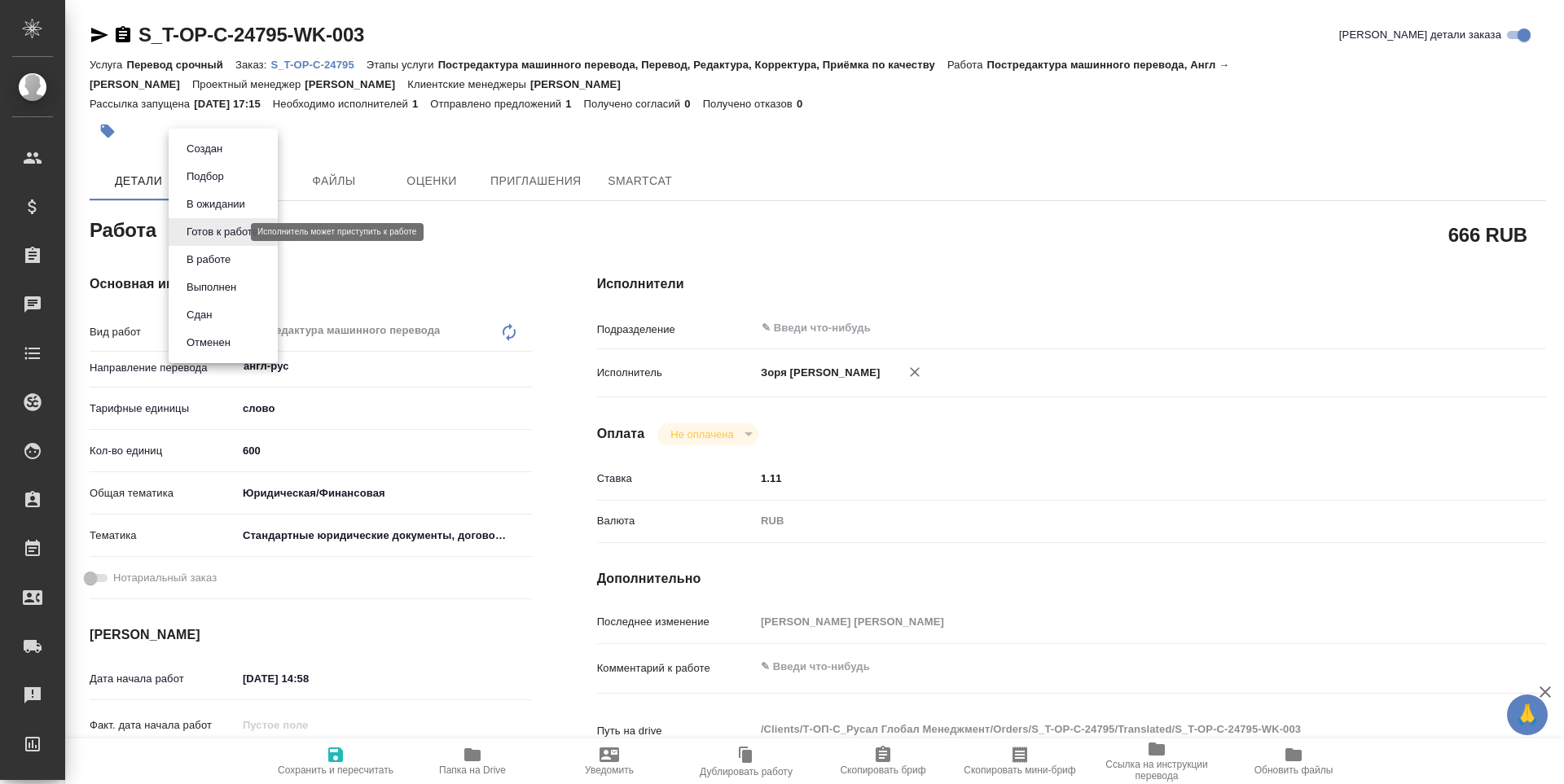
click at [234, 226] on body "🙏 .cls-1 fill:#fff; AWATERA [PERSON_NAME] Спецификации Заказы Чаты Todo Проекты…" at bounding box center [782, 392] width 1564 height 784
click at [236, 256] on li "В работе" at bounding box center [222, 260] width 109 height 28
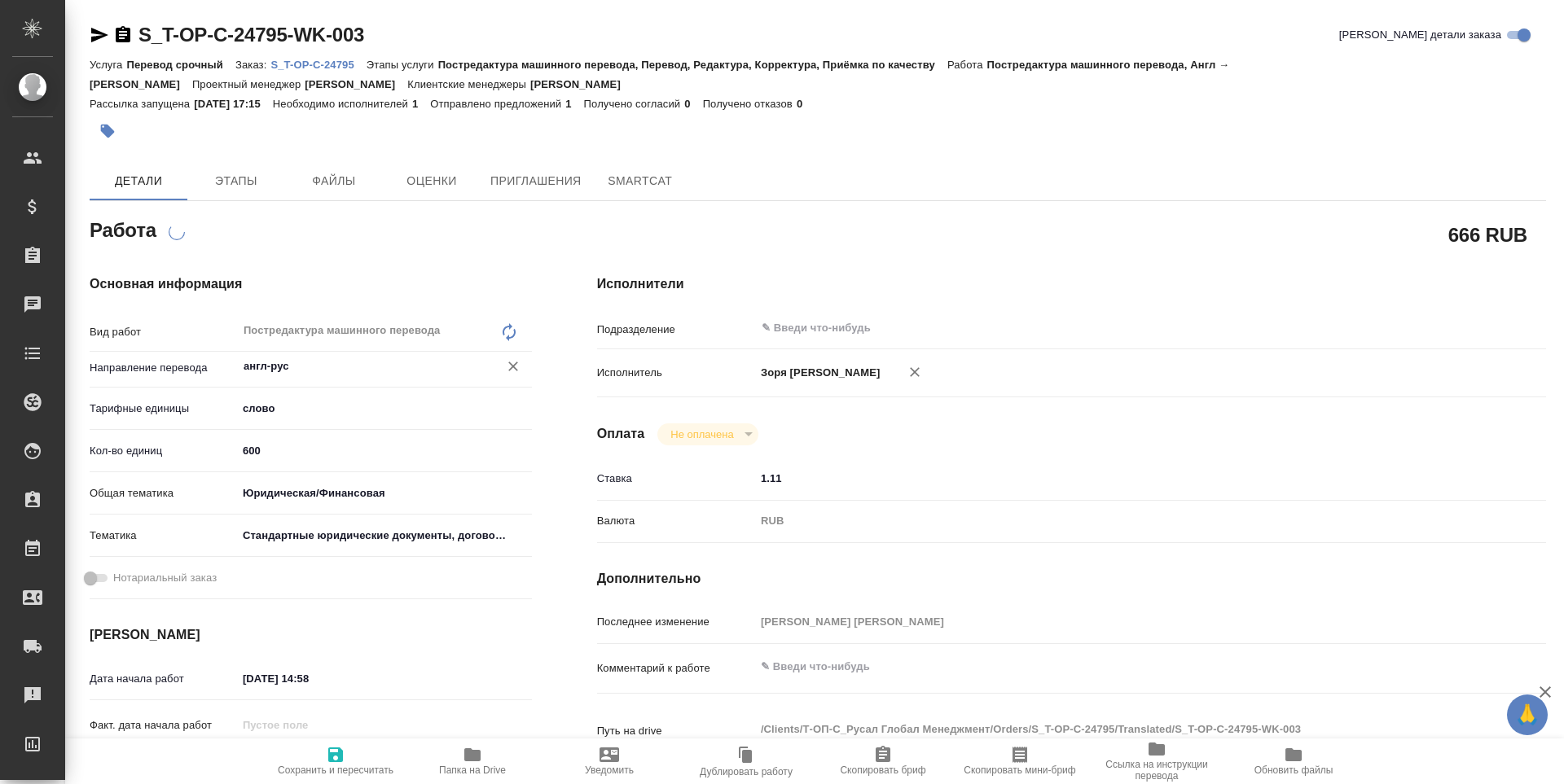
type textarea "x"
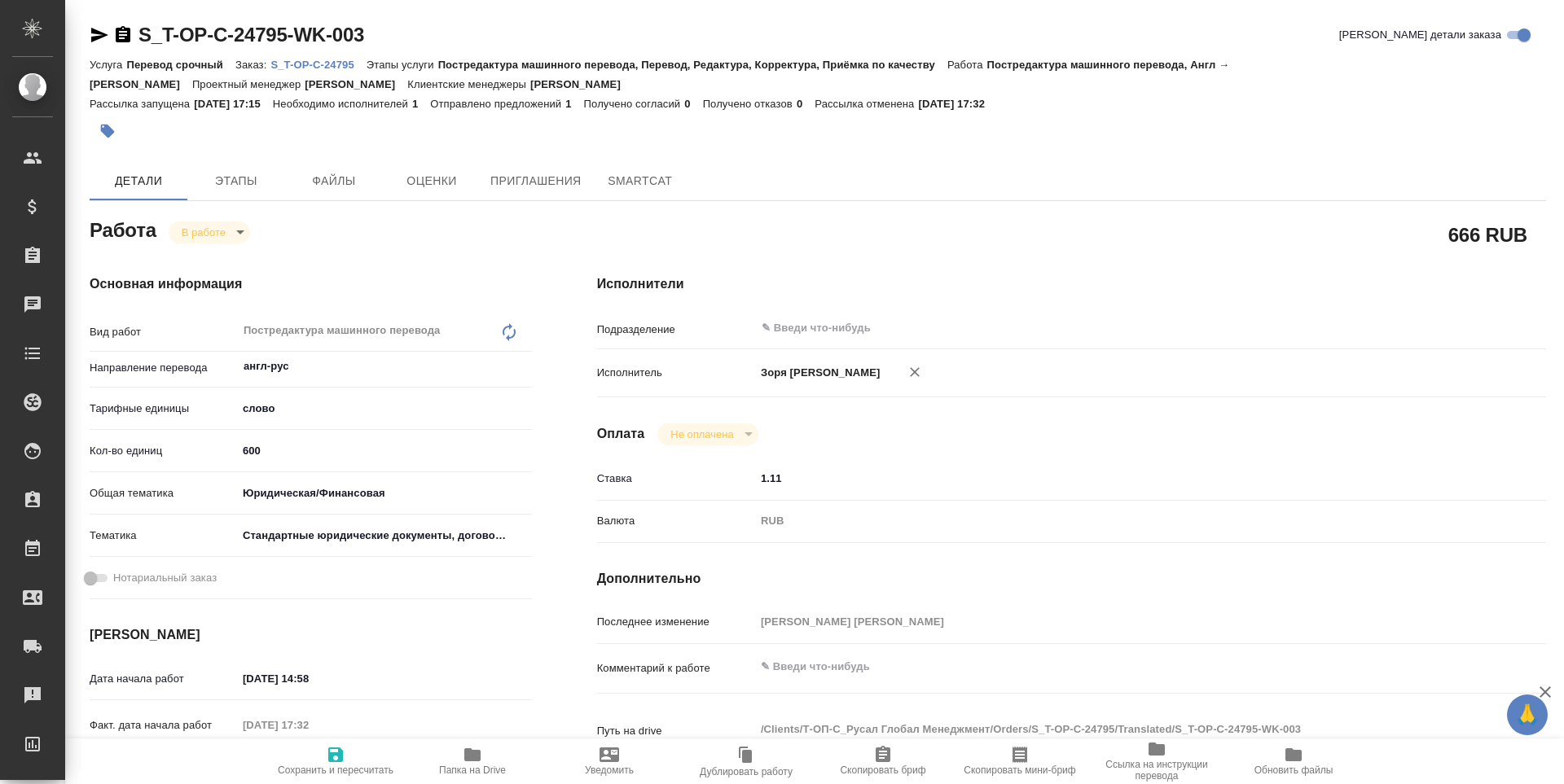
type textarea "x"
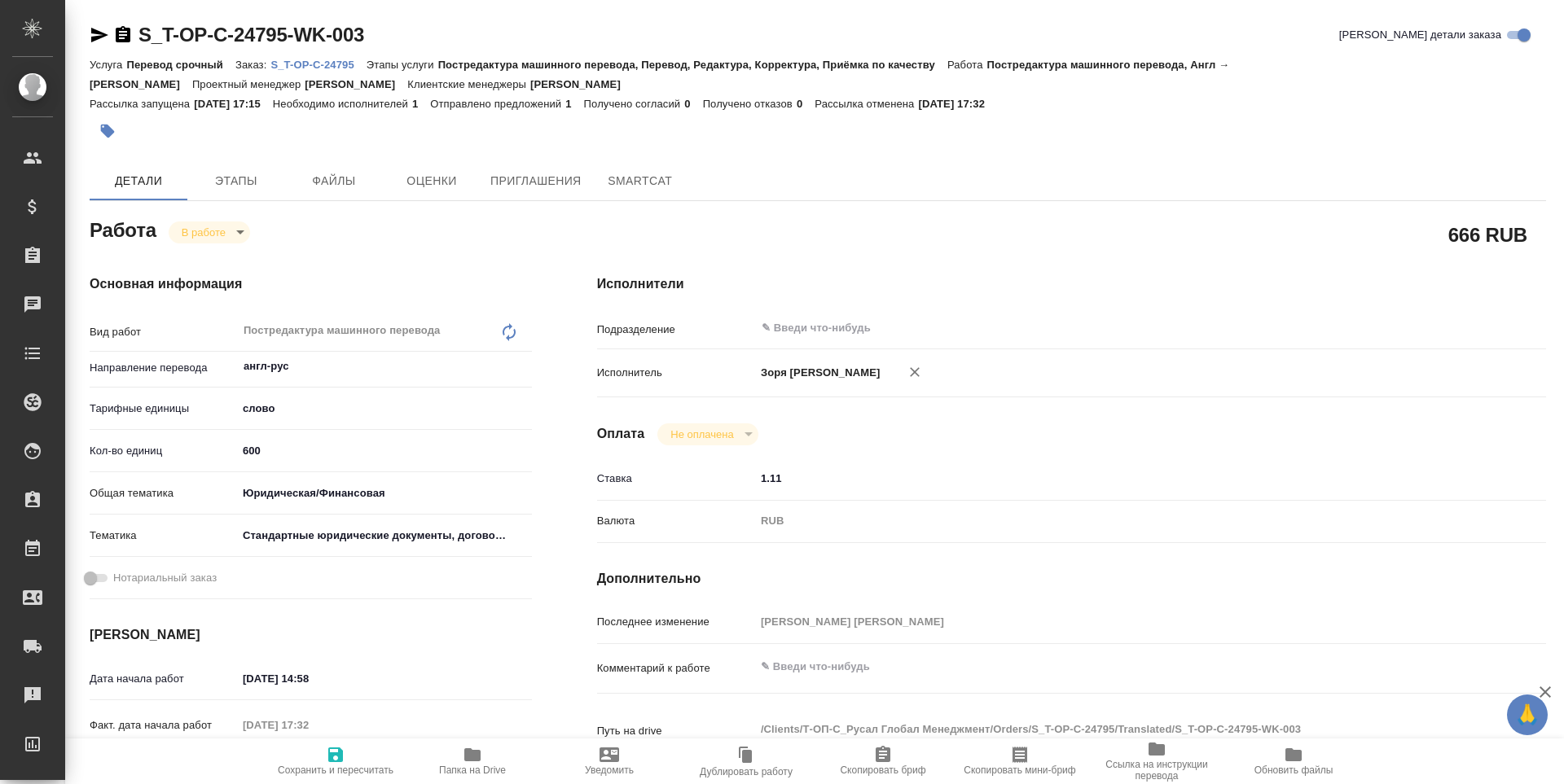
type textarea "x"
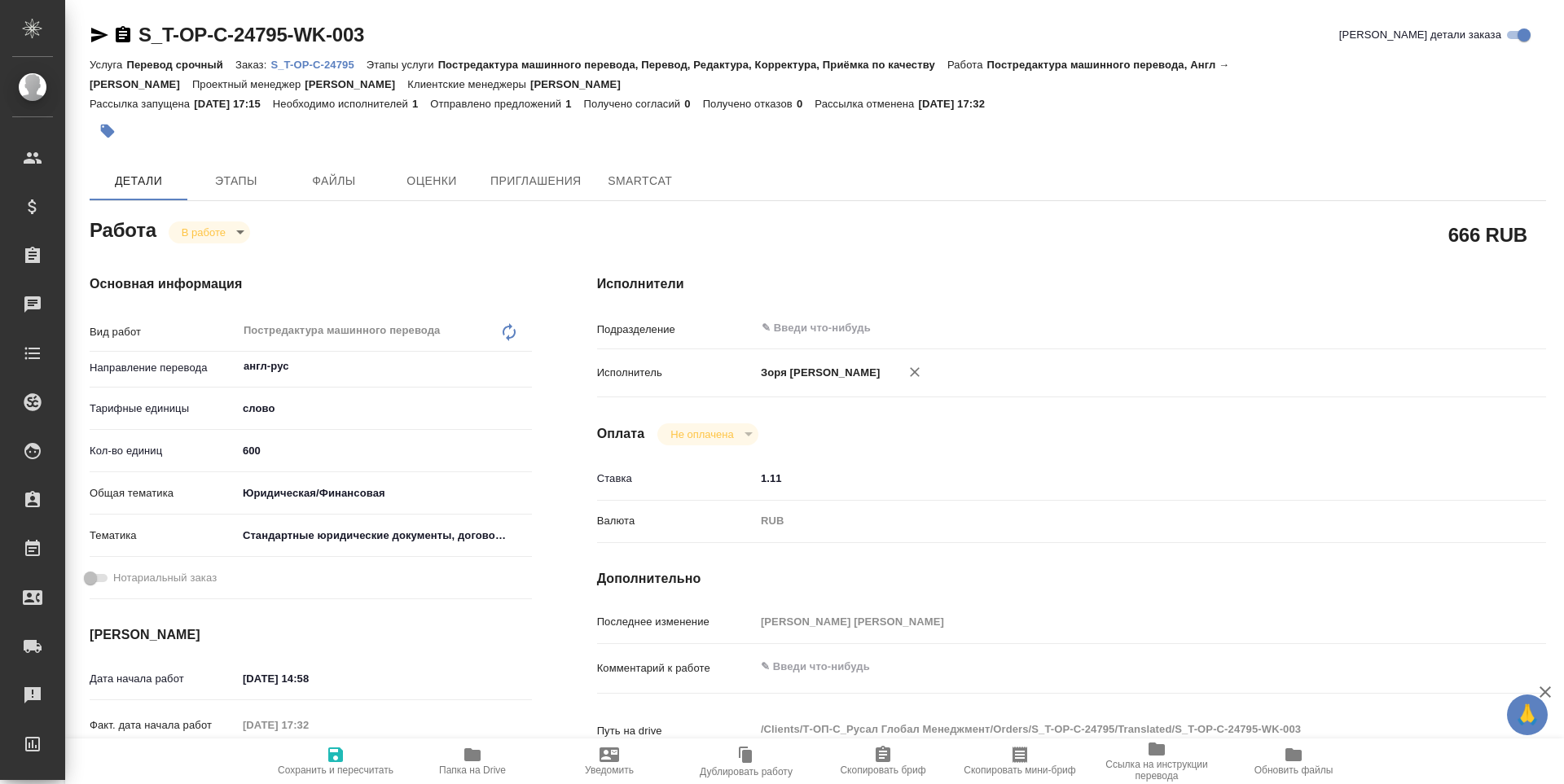
type textarea "x"
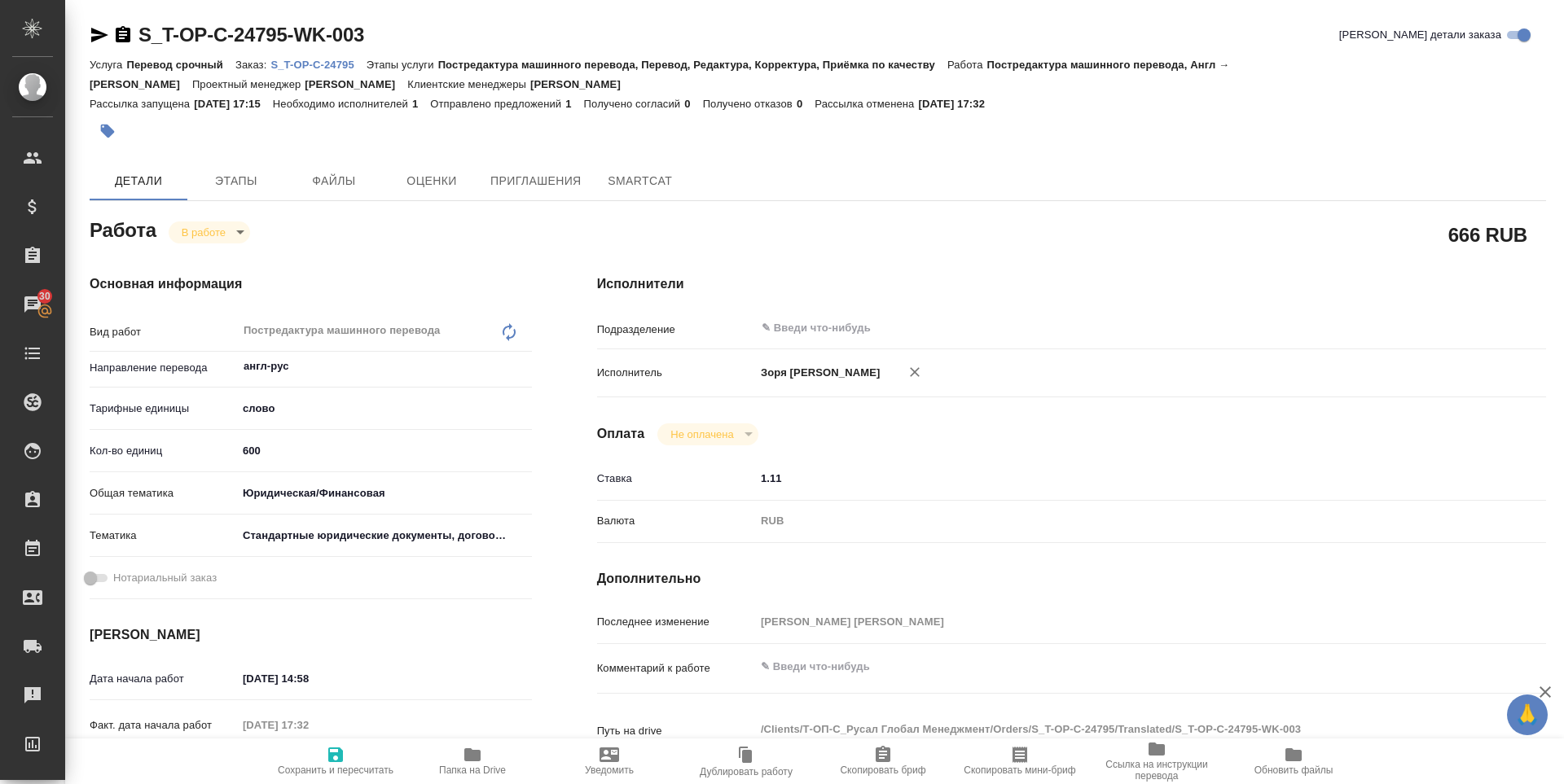
scroll to position [625, 0]
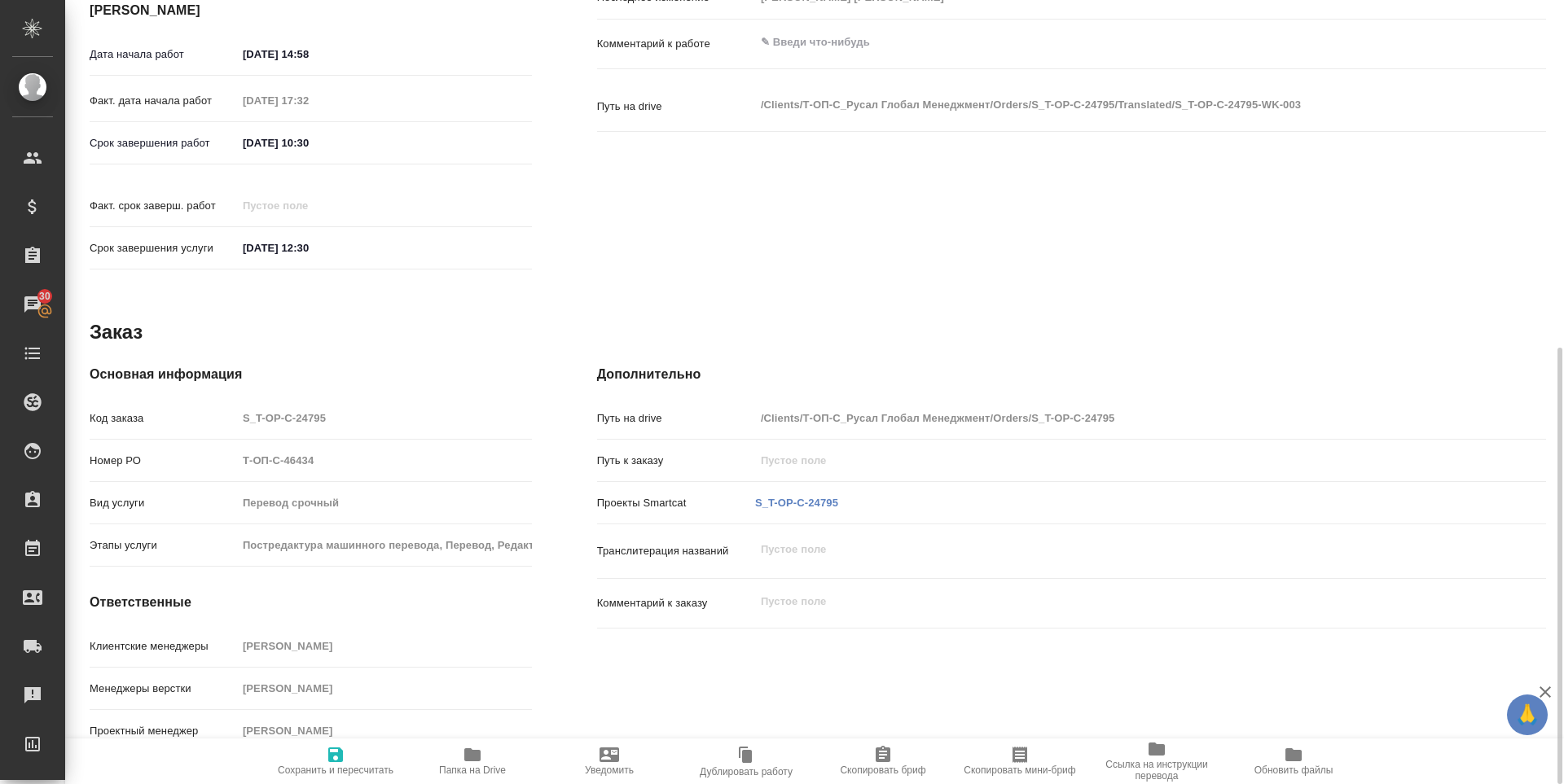
click at [473, 750] on icon "button" at bounding box center [472, 754] width 16 height 13
